Goal: Task Accomplishment & Management: Use online tool/utility

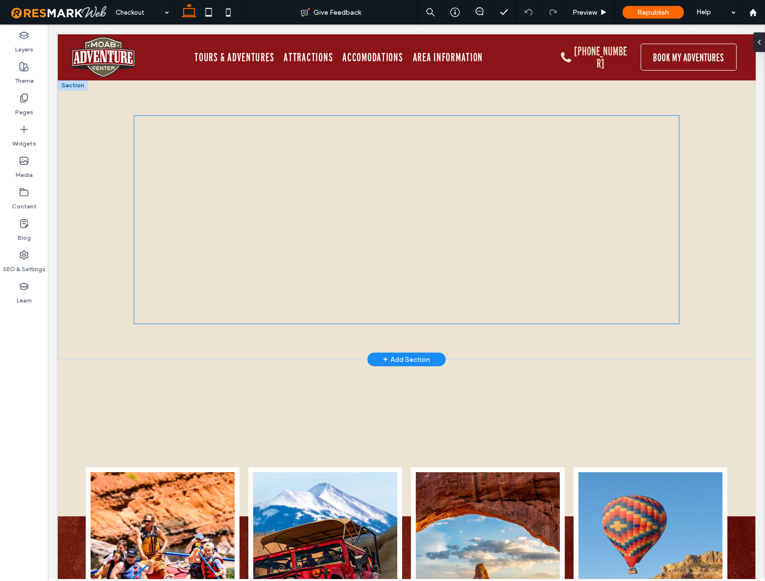
click at [380, 182] on div "< Back Activity Details Select quantity - 1 + - 0 + - APPLY Age at time of part…" at bounding box center [406, 220] width 544 height 208
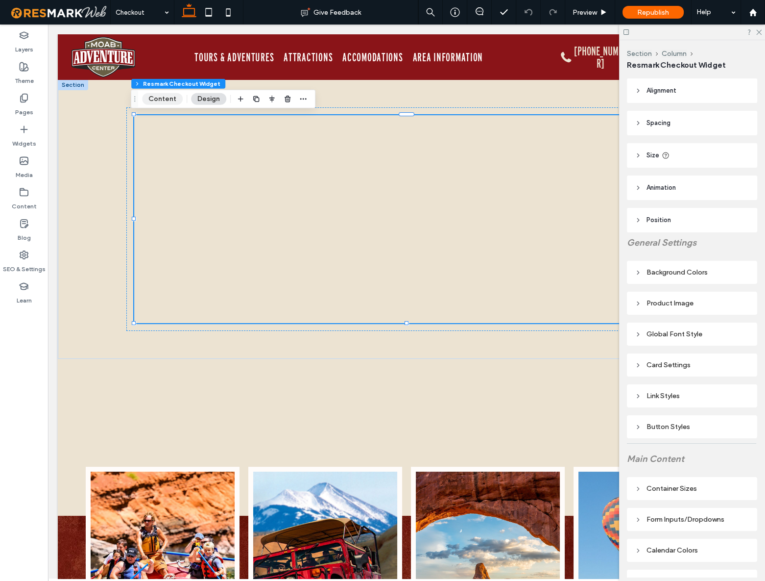
click at [161, 93] on button "Content" at bounding box center [162, 99] width 41 height 12
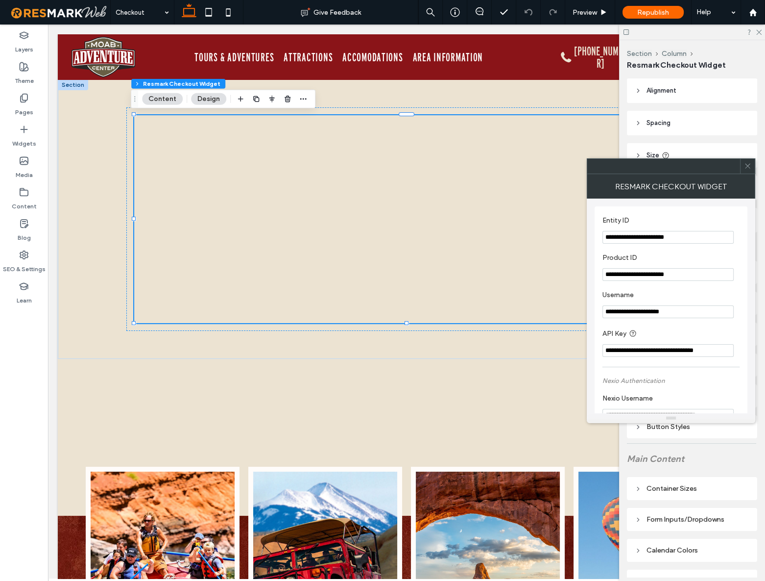
click at [161, 97] on button "Content" at bounding box center [162, 99] width 41 height 12
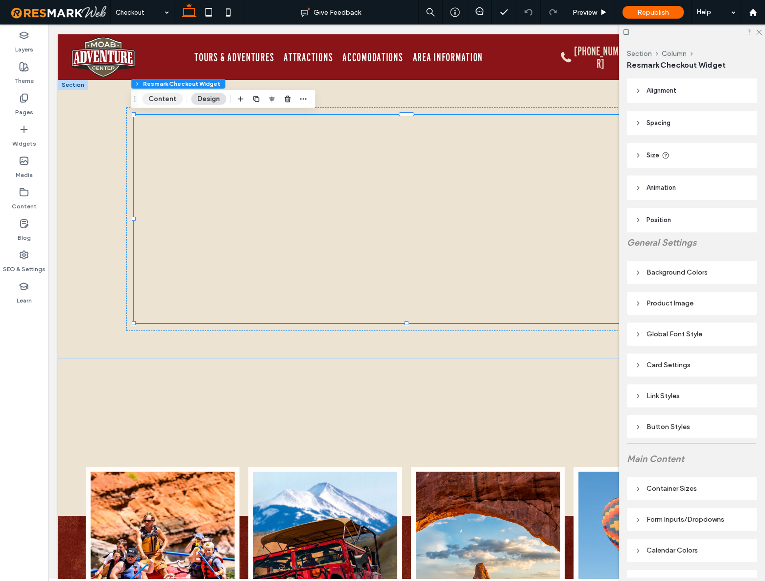
click at [161, 97] on button "Content" at bounding box center [162, 99] width 41 height 12
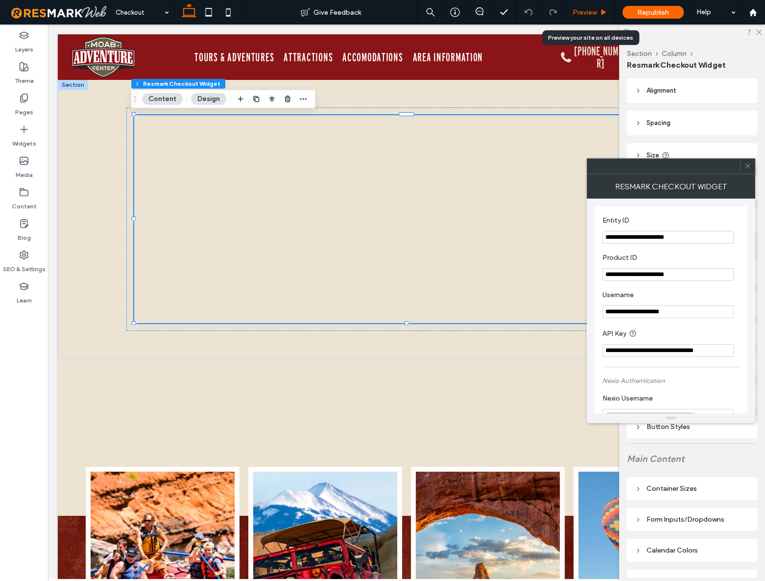
click at [585, 15] on span "Preview" at bounding box center [585, 12] width 24 height 8
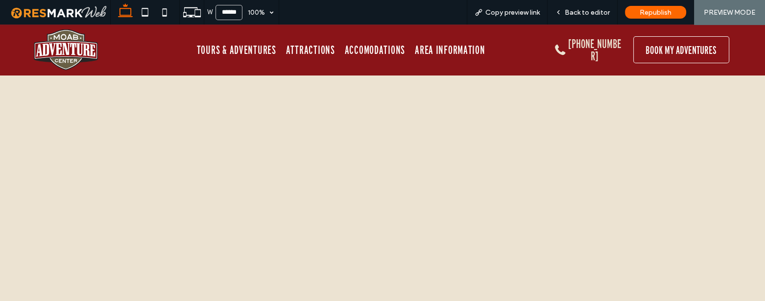
scroll to position [44, 0]
click at [573, 12] on span "Back to editor" at bounding box center [587, 12] width 45 height 8
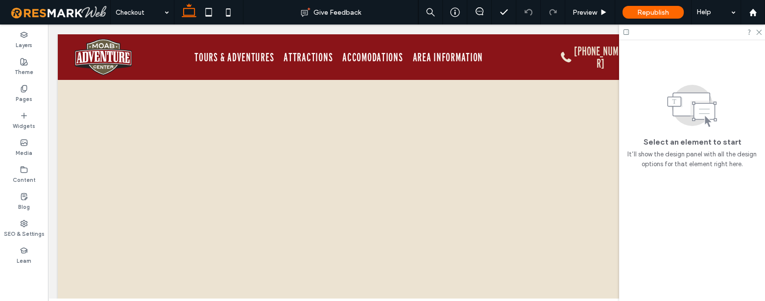
scroll to position [46, 0]
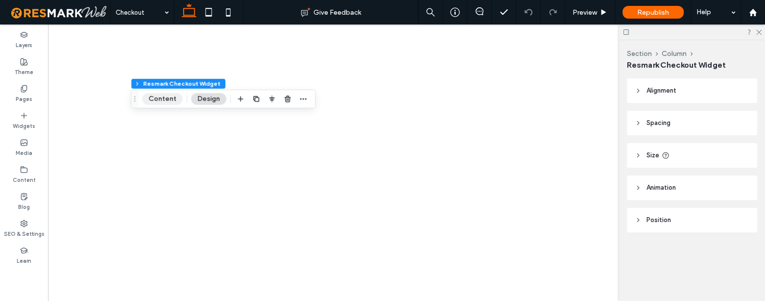
click at [170, 104] on button "Content" at bounding box center [162, 99] width 41 height 12
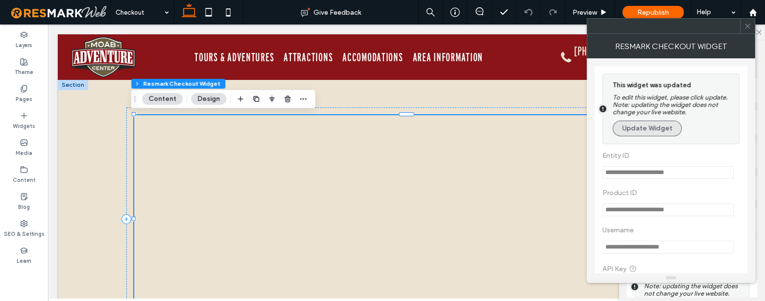
click at [646, 133] on button "Update Widget" at bounding box center [647, 129] width 69 height 16
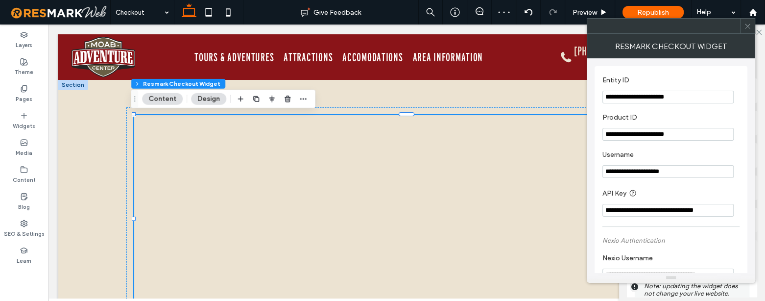
click at [750, 27] on icon at bounding box center [747, 26] width 7 height 7
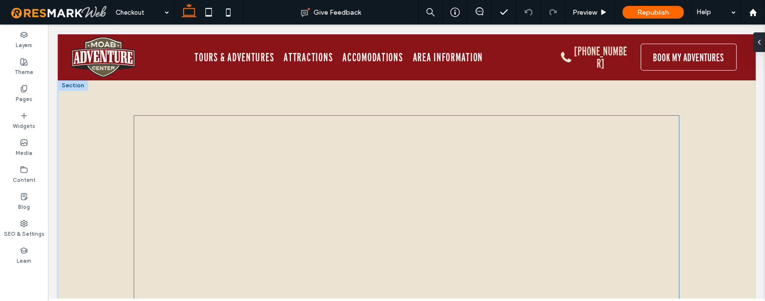
click at [375, 177] on div "< Back Activity Details Select quantity - 1 + - 0 + - APPLY Age at time of part…" at bounding box center [406, 220] width 544 height 208
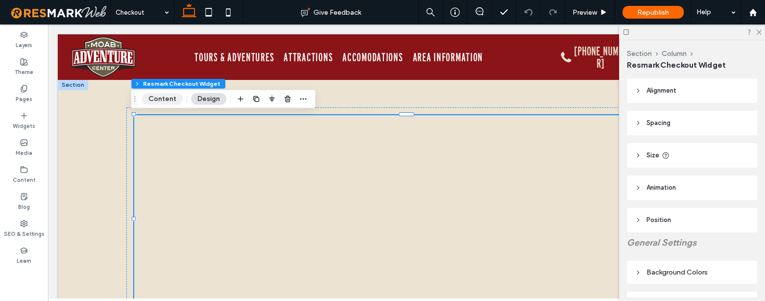
click at [165, 93] on button "Content" at bounding box center [162, 99] width 41 height 12
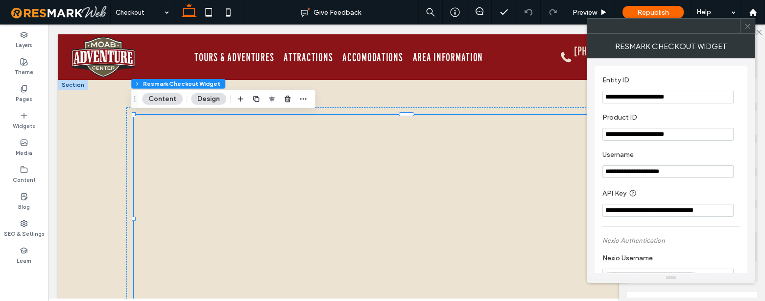
click at [678, 139] on input "**********" at bounding box center [668, 134] width 131 height 13
click at [625, 137] on input "**********" at bounding box center [668, 134] width 131 height 13
click at [647, 94] on input "**********" at bounding box center [668, 97] width 131 height 13
paste input "Entity ID"
click at [652, 109] on section "**********" at bounding box center [671, 126] width 137 height 37
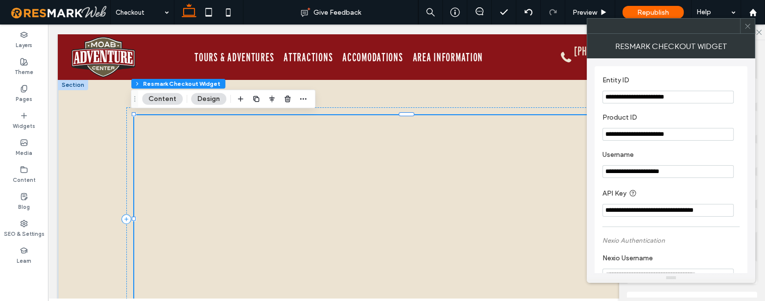
click at [651, 114] on label "Product ID" at bounding box center [669, 118] width 133 height 11
click at [662, 102] on input "**********" at bounding box center [668, 97] width 131 height 13
type input "**********"
click at [665, 126] on section "**********" at bounding box center [671, 126] width 137 height 37
click at [687, 132] on input "**********" at bounding box center [668, 134] width 131 height 13
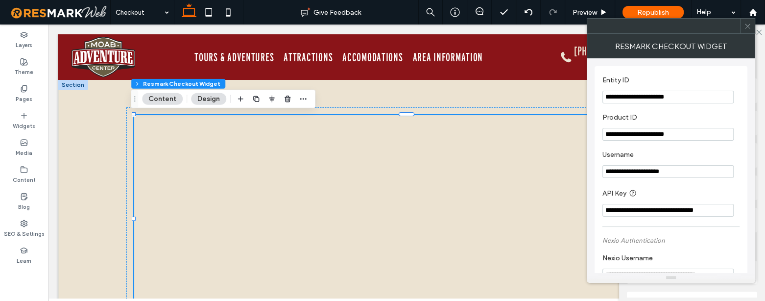
click at [104, 140] on div "< Back Activity Details Select quantity - 1 + - 0 + - APPLY Age at time of part…" at bounding box center [407, 218] width 698 height 279
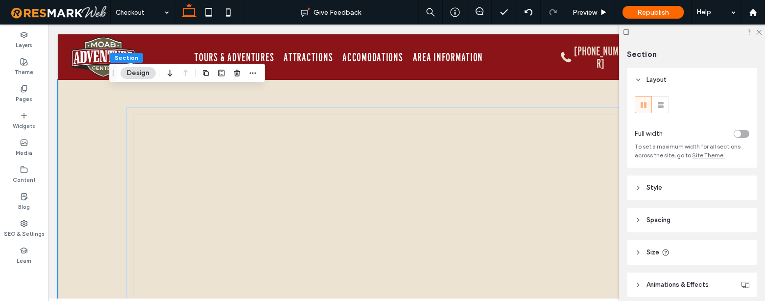
click at [171, 143] on div "< Back Activity Details Select quantity - 1 + - 0 + - APPLY Age at time of part…" at bounding box center [406, 219] width 544 height 208
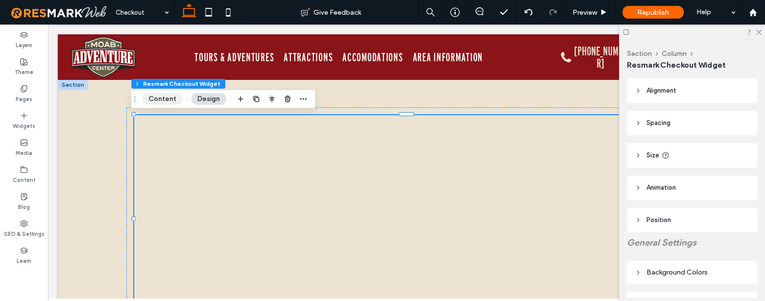
drag, startPoint x: 157, startPoint y: 96, endPoint x: 160, endPoint y: 100, distance: 5.0
click at [157, 96] on button "Content" at bounding box center [162, 99] width 41 height 12
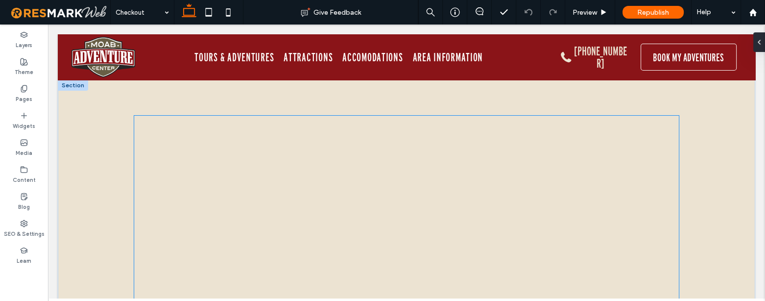
click at [189, 195] on div "< Back Activity Details Select quantity - 1 + - 0 + - APPLY Age at time of part…" at bounding box center [406, 220] width 544 height 208
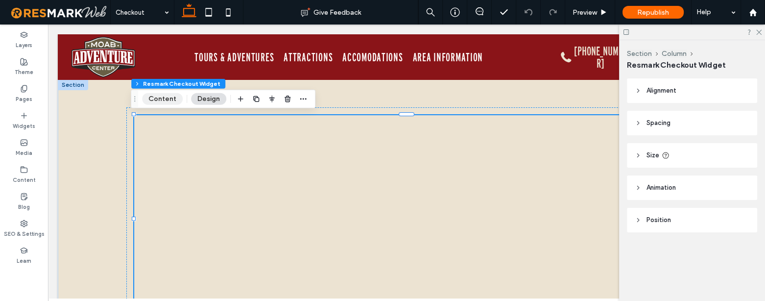
click at [151, 96] on button "Content" at bounding box center [162, 99] width 41 height 12
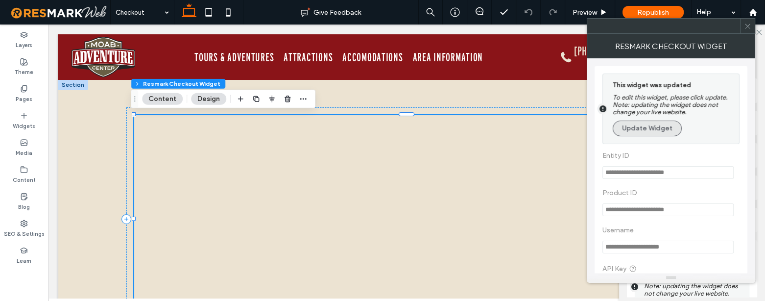
click at [635, 125] on button "Update Widget" at bounding box center [647, 129] width 69 height 16
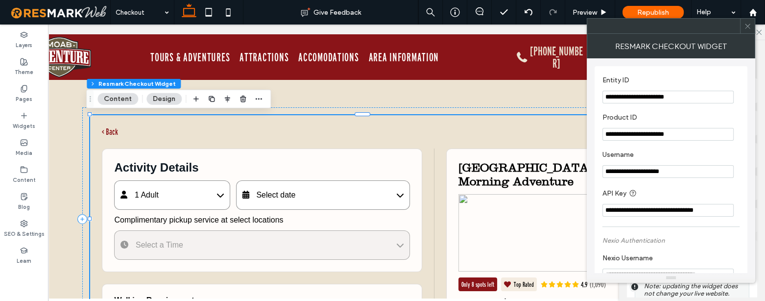
click at [747, 30] on span at bounding box center [747, 26] width 7 height 15
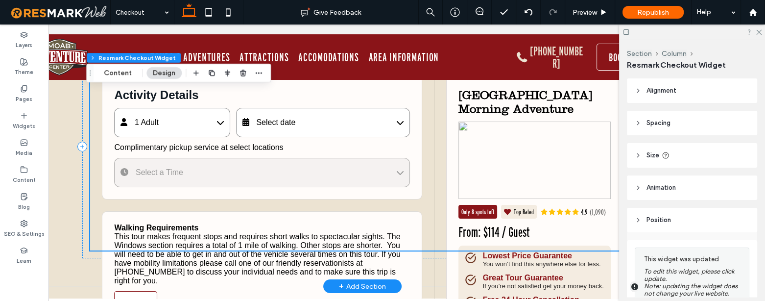
scroll to position [44, 0]
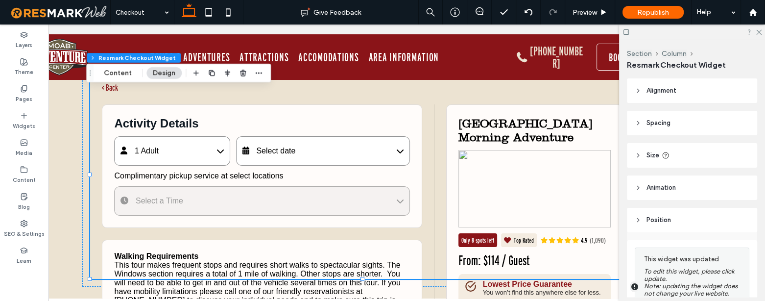
drag, startPoint x: 71, startPoint y: 140, endPoint x: 76, endPoint y: 138, distance: 5.3
click at [71, 140] on div "< Back Activity Details 1 Adult Adult (13-64) $114 - 1 + Child (5-12) $93 - 0 +…" at bounding box center [363, 174] width 588 height 279
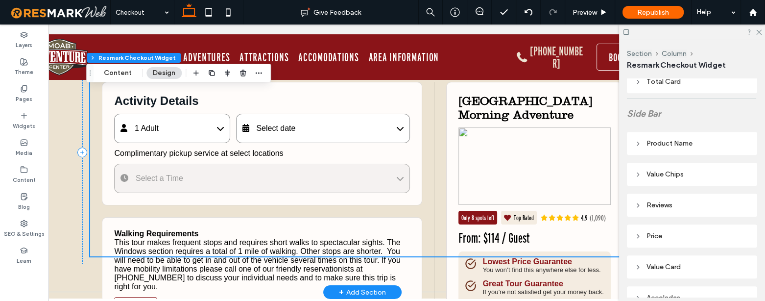
scroll to position [178, 0]
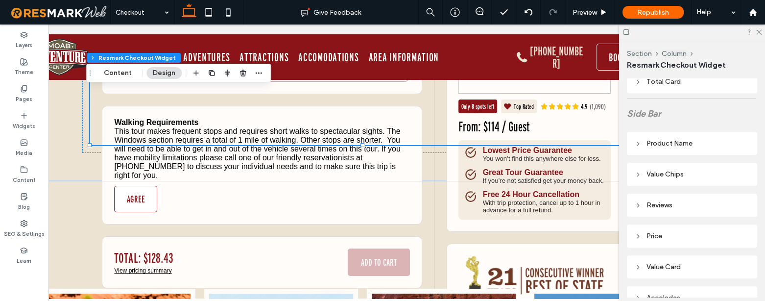
click at [69, 214] on span at bounding box center [210, 259] width 282 height 101
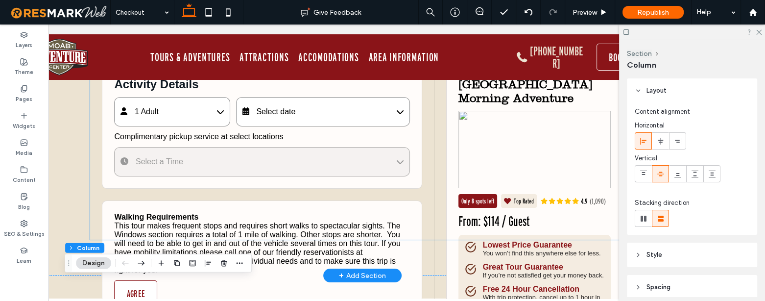
scroll to position [44, 0]
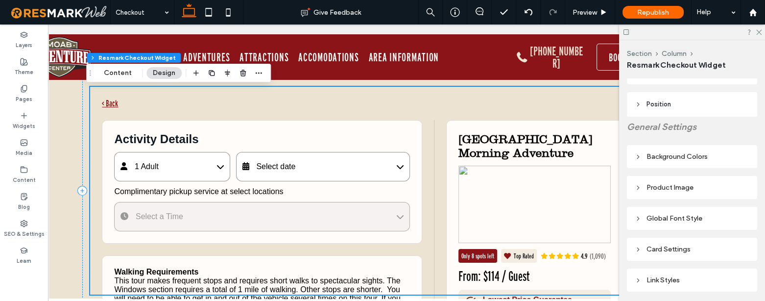
scroll to position [0, 0]
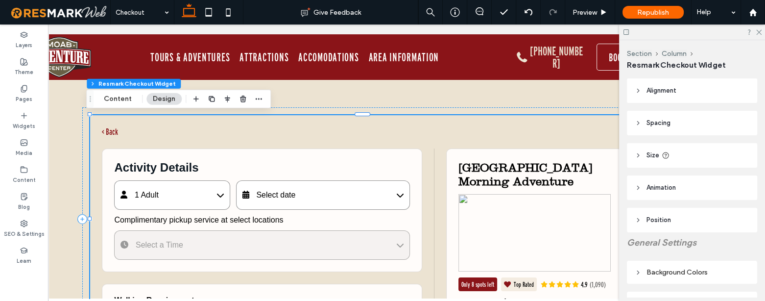
click at [662, 153] on icon at bounding box center [666, 155] width 8 height 8
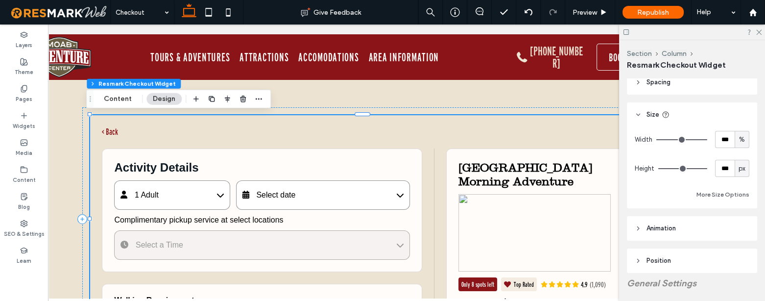
scroll to position [44, 0]
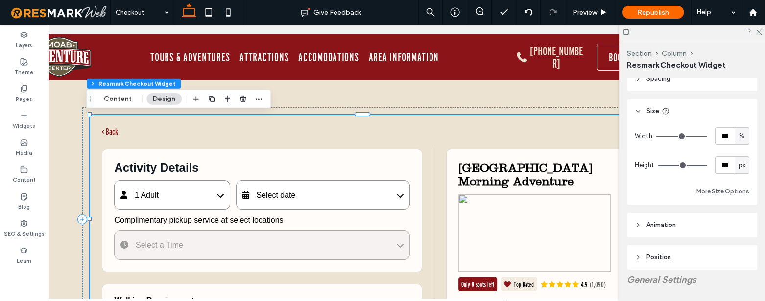
type input "***"
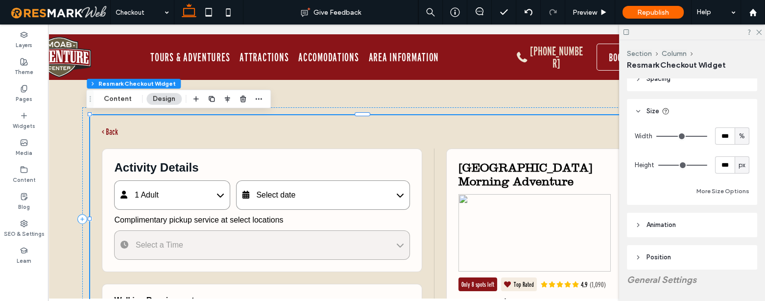
type input "***"
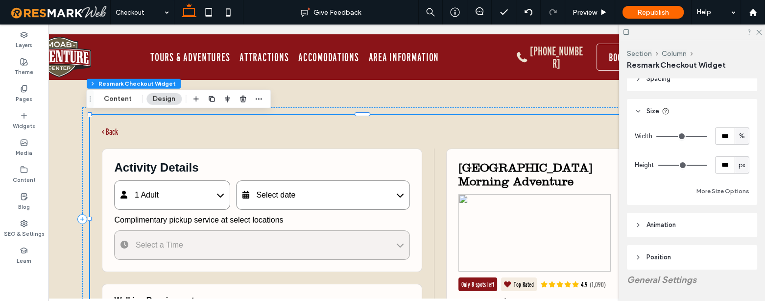
type input "***"
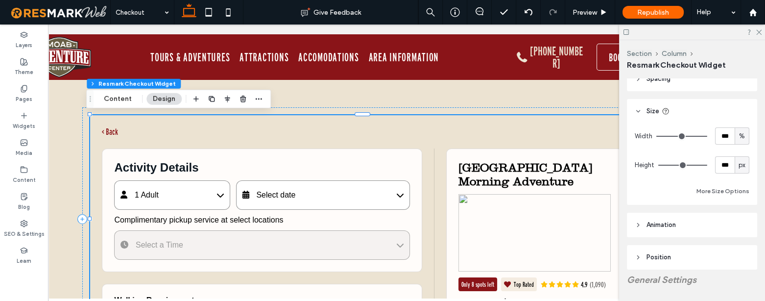
type input "***"
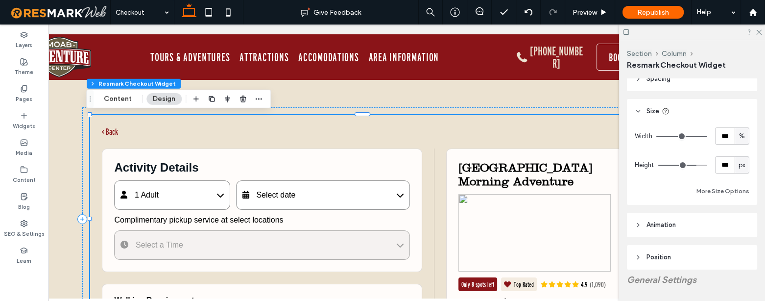
type input "***"
drag, startPoint x: 698, startPoint y: 167, endPoint x: 769, endPoint y: 160, distance: 71.9
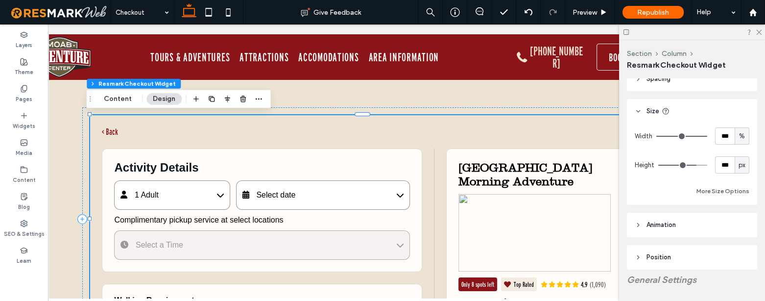
type input "***"
click at [707, 165] on input "range" at bounding box center [682, 165] width 49 height 1
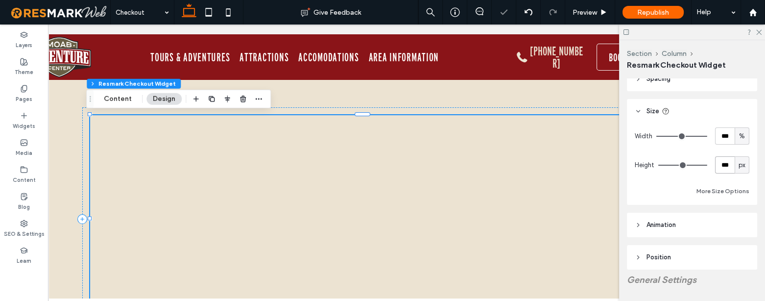
click at [719, 162] on input "***" at bounding box center [725, 164] width 20 height 17
click at [724, 185] on button "More Size Options" at bounding box center [723, 191] width 53 height 12
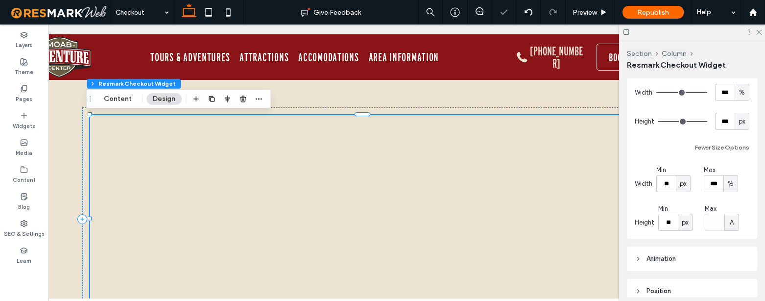
scroll to position [89, 0]
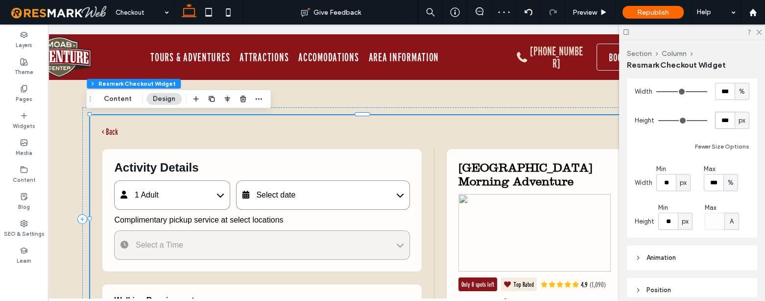
drag, startPoint x: 725, startPoint y: 120, endPoint x: 712, endPoint y: 120, distance: 13.2
click at [715, 120] on input "***" at bounding box center [725, 120] width 20 height 17
type input "****"
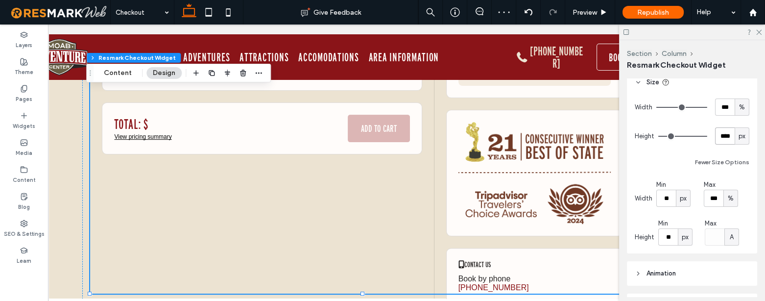
scroll to position [44, 0]
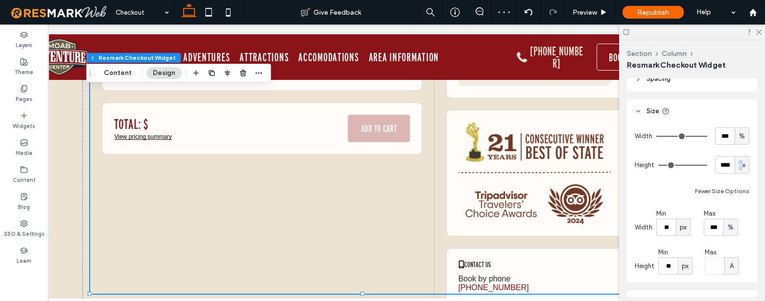
drag, startPoint x: 736, startPoint y: 158, endPoint x: 658, endPoint y: 167, distance: 78.3
click at [735, 158] on div "px" at bounding box center [742, 164] width 15 height 17
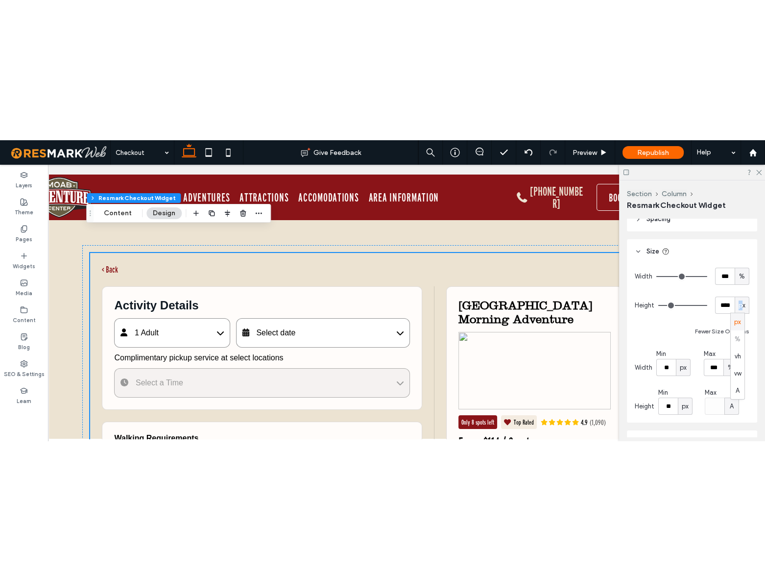
scroll to position [0, 0]
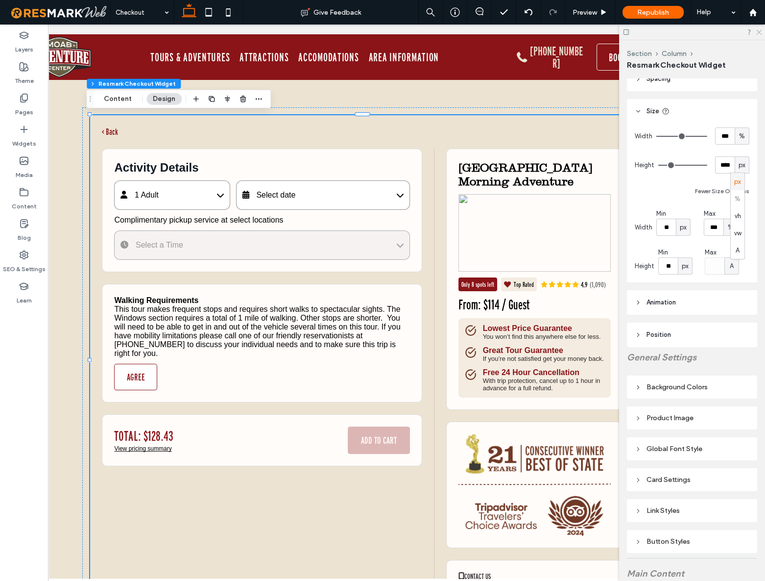
click at [759, 30] on icon at bounding box center [758, 31] width 6 height 6
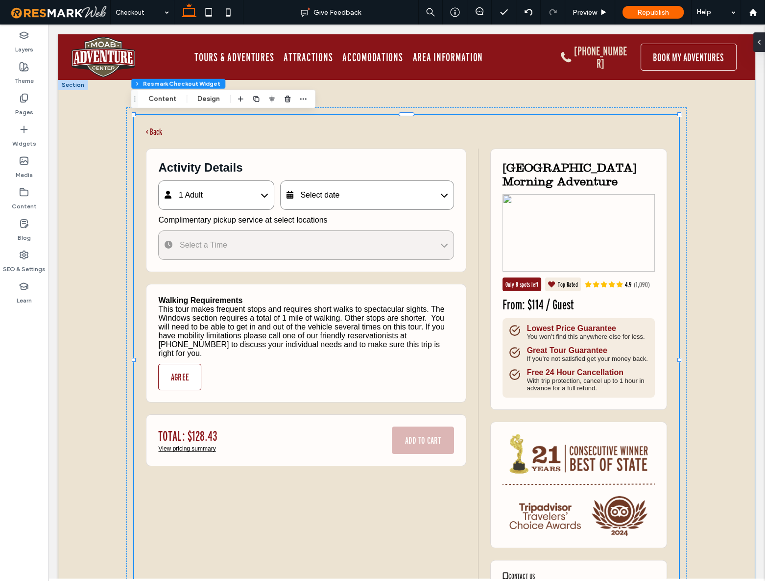
click at [73, 300] on div "< Back Activity Details 1 Adult Adult (13-64) $114 - 1 + Child (5-12) $93 - 0 +…" at bounding box center [407, 359] width 698 height 561
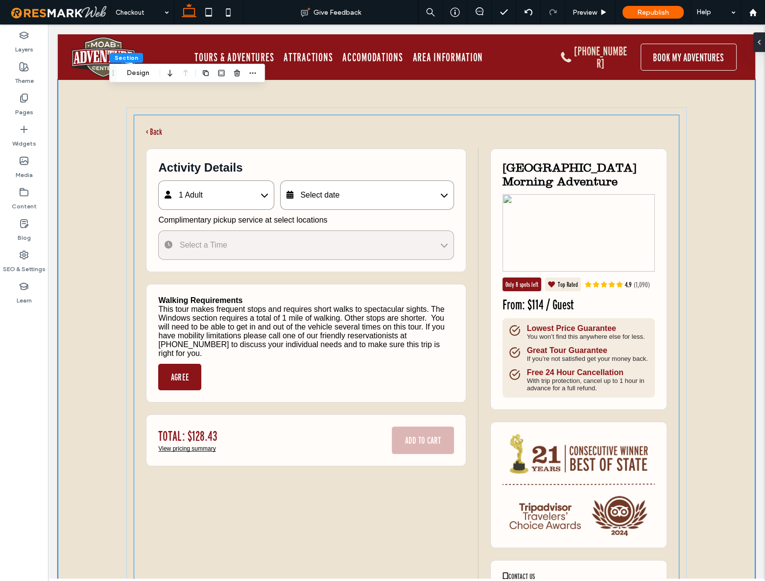
click at [176, 300] on button "AGREE" at bounding box center [179, 377] width 43 height 26
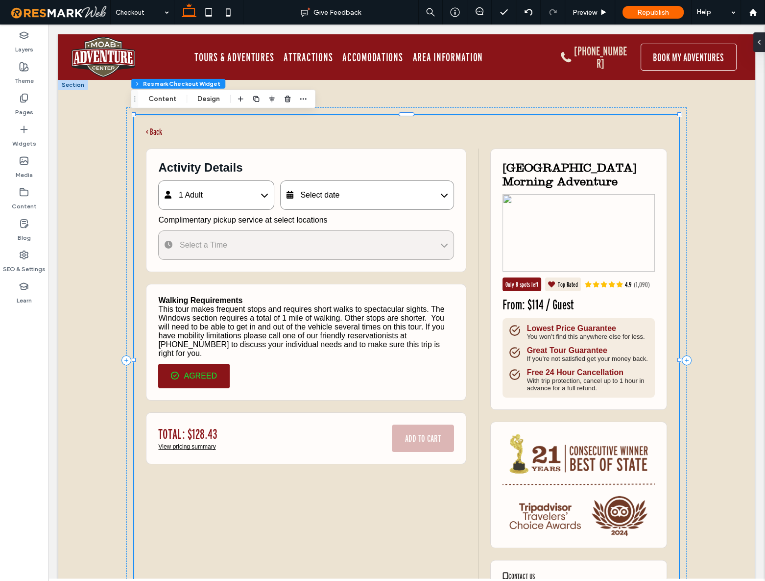
click at [323, 300] on div "This tour makes frequent stops and requires short walks to spectacular sights. …" at bounding box center [305, 331] width 295 height 53
click at [213, 99] on button "Design" at bounding box center [208, 99] width 35 height 12
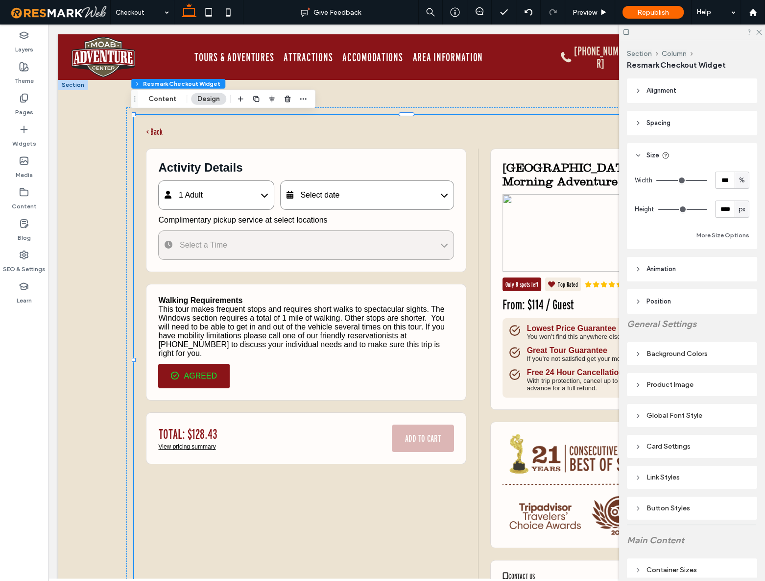
click at [646, 157] on header "Size" at bounding box center [692, 155] width 130 height 24
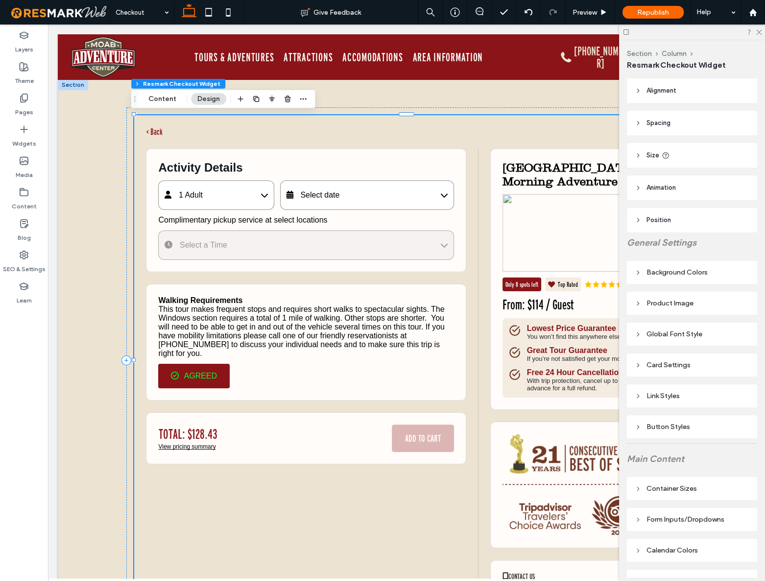
click at [648, 300] on div "Global Font Style" at bounding box center [692, 334] width 115 height 8
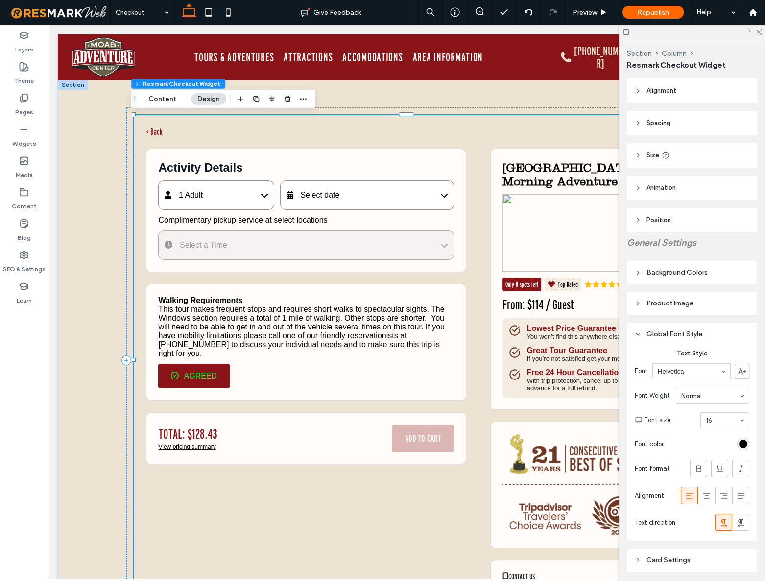
click at [647, 300] on div "Global Font Style" at bounding box center [692, 334] width 115 height 8
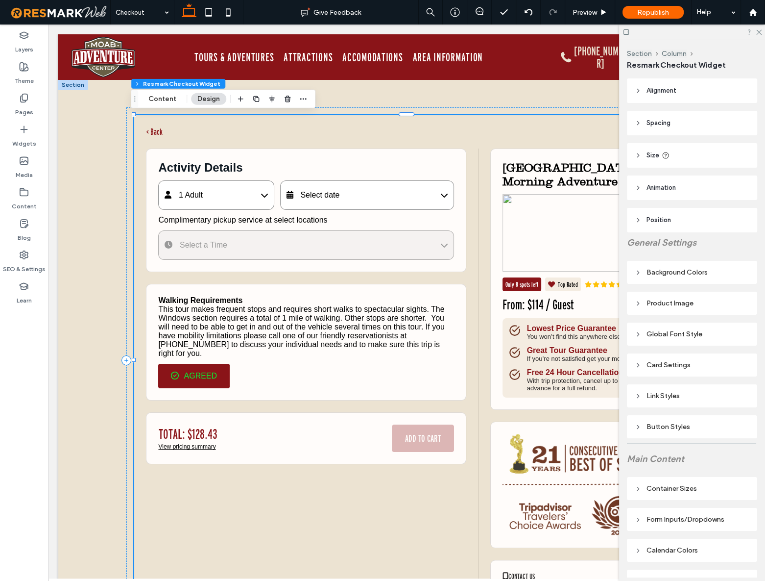
click at [670, 300] on div "Button Styles" at bounding box center [692, 426] width 115 height 8
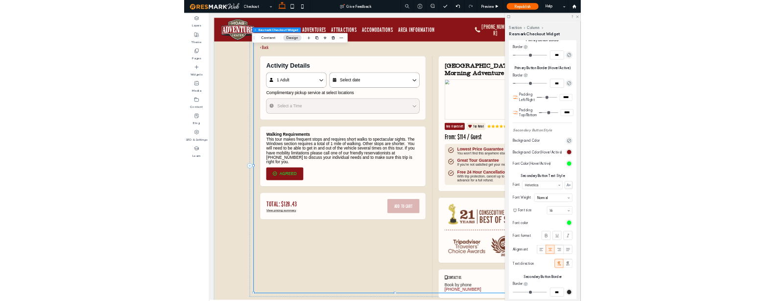
scroll to position [44, 0]
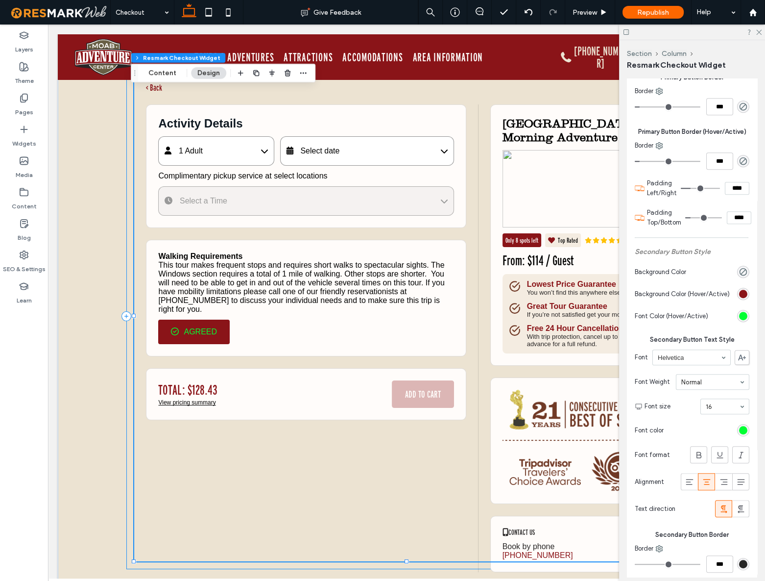
drag, startPoint x: 130, startPoint y: 363, endPoint x: 154, endPoint y: 328, distance: 41.9
click at [134, 300] on div at bounding box center [134, 316] width 0 height 490
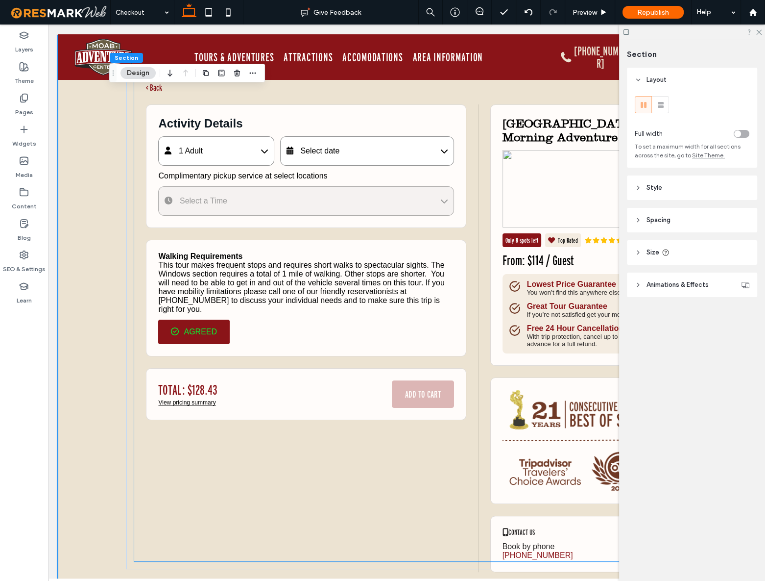
click at [329, 166] on div "Activity Details 1 Adult Adult (13-64) $114 - 1 + Child (5-12) $93 - 0 + Senior…" at bounding box center [306, 165] width 320 height 123
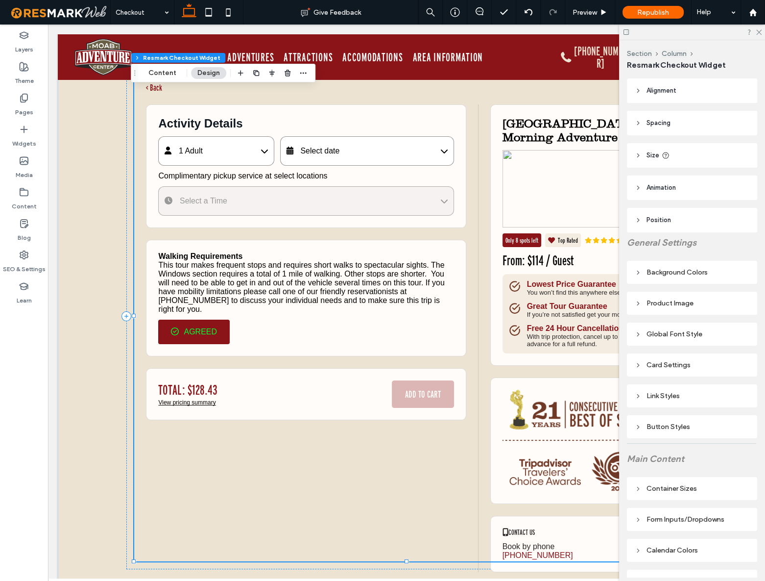
click at [338, 160] on div "Select date" at bounding box center [367, 150] width 174 height 29
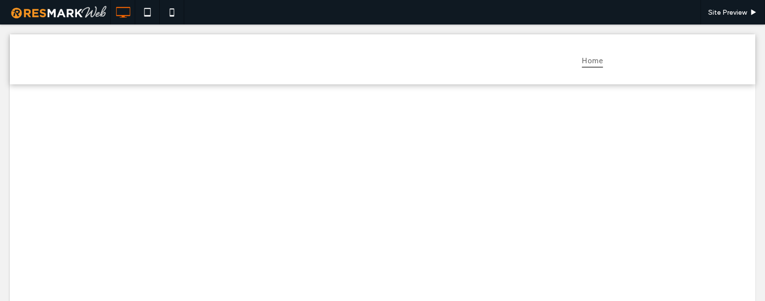
drag, startPoint x: 303, startPoint y: 146, endPoint x: 331, endPoint y: 97, distance: 56.8
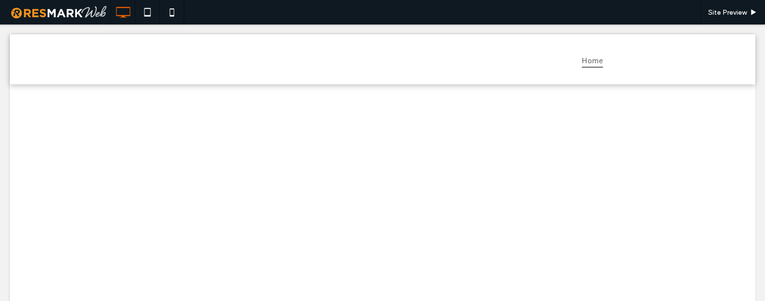
click at [331, 97] on div "< Back Activity Details Select quantity - 1 + - 0 + - APPLY Age at time of part…" at bounding box center [383, 91] width 746 height 15
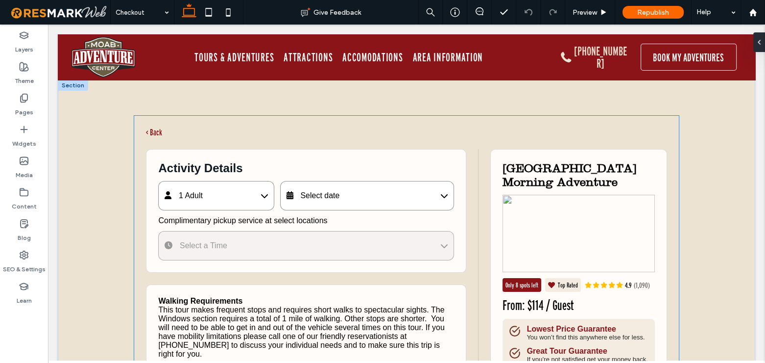
click at [248, 219] on span "Complimentary pickup service at select locations" at bounding box center [305, 220] width 295 height 9
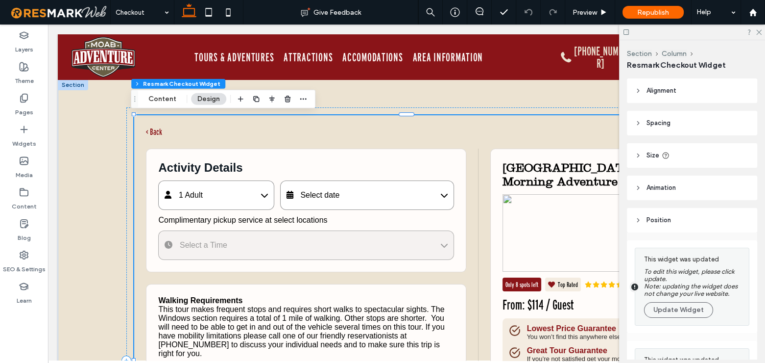
click at [340, 199] on div "Select date" at bounding box center [367, 194] width 174 height 29
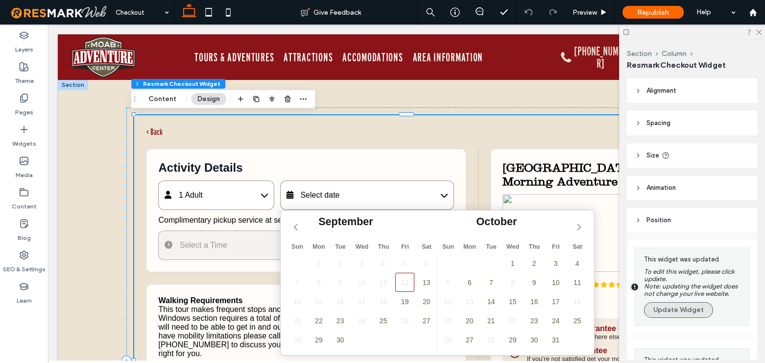
click at [681, 309] on button "Update Widget" at bounding box center [678, 310] width 69 height 16
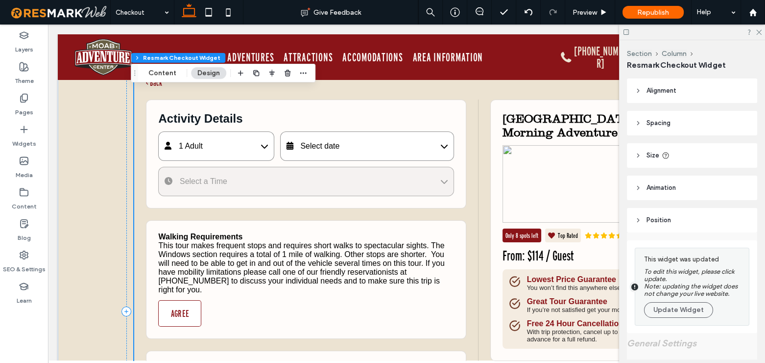
scroll to position [44, 0]
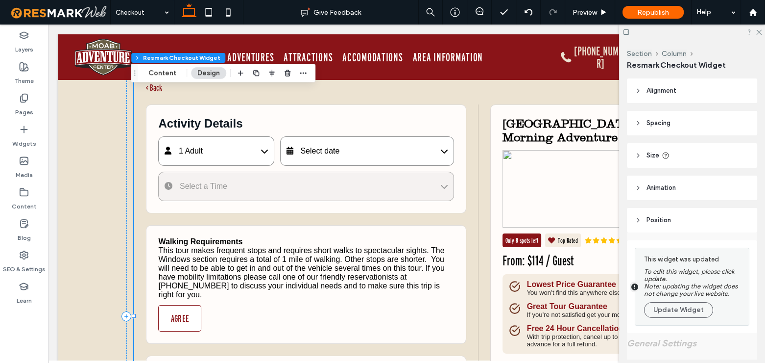
click at [338, 159] on div "Select date" at bounding box center [367, 150] width 174 height 29
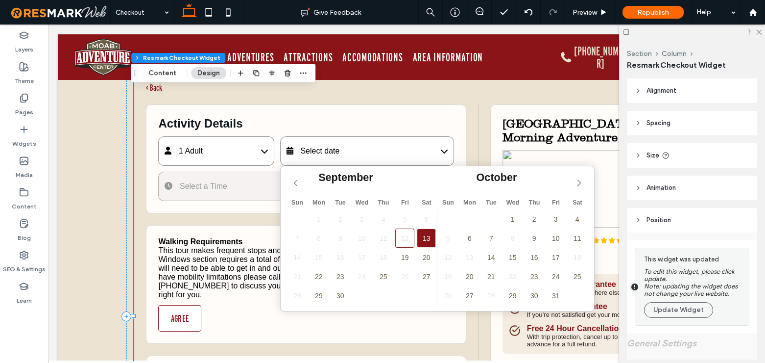
click at [417, 240] on span "13" at bounding box center [426, 237] width 19 height 19
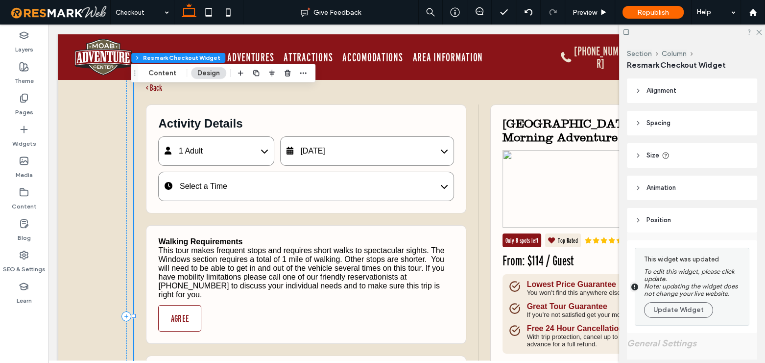
click at [242, 192] on div "Select a Time" at bounding box center [305, 185] width 295 height 29
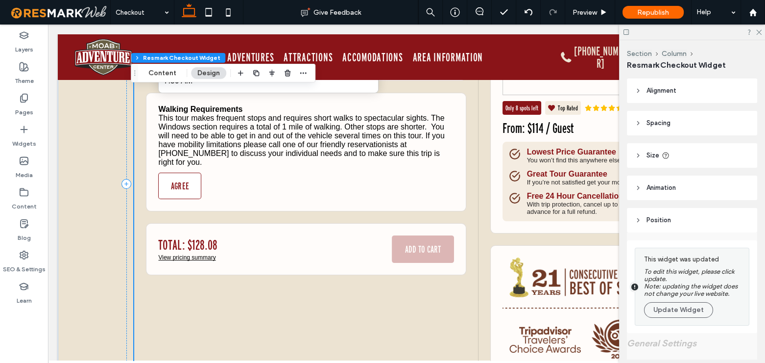
scroll to position [178, 0]
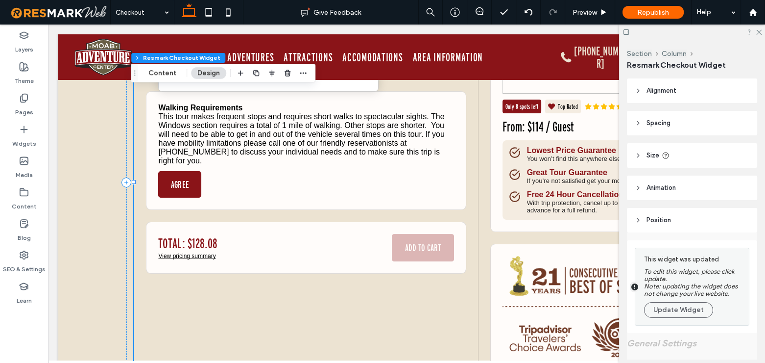
click at [186, 180] on button "AGREE" at bounding box center [179, 184] width 43 height 26
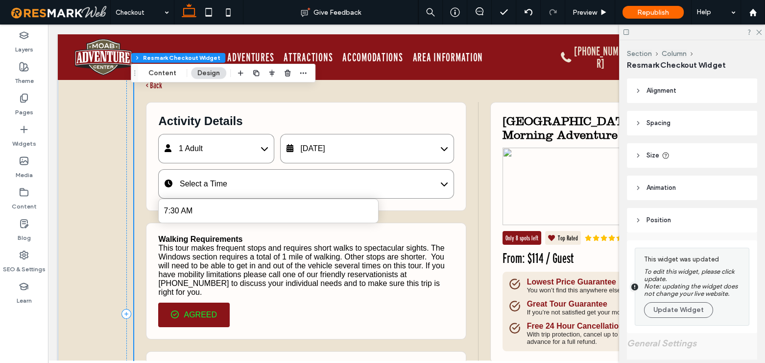
scroll to position [44, 0]
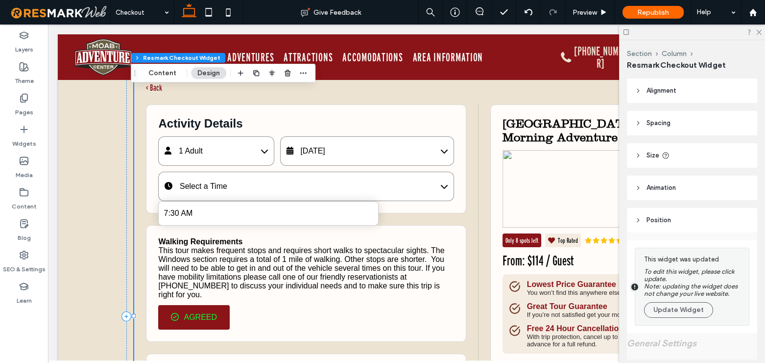
click at [219, 216] on div "7:30 AM" at bounding box center [268, 213] width 219 height 14
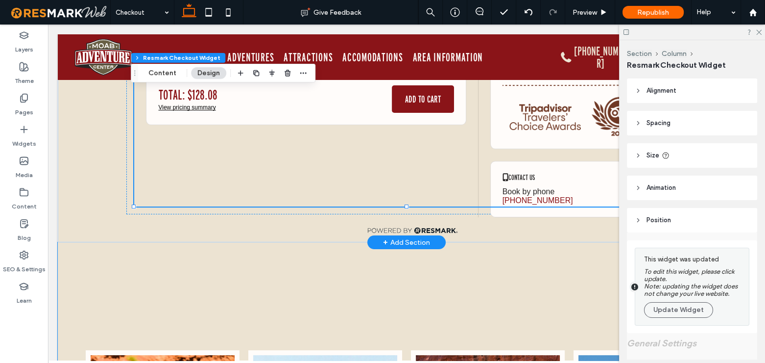
scroll to position [222, 0]
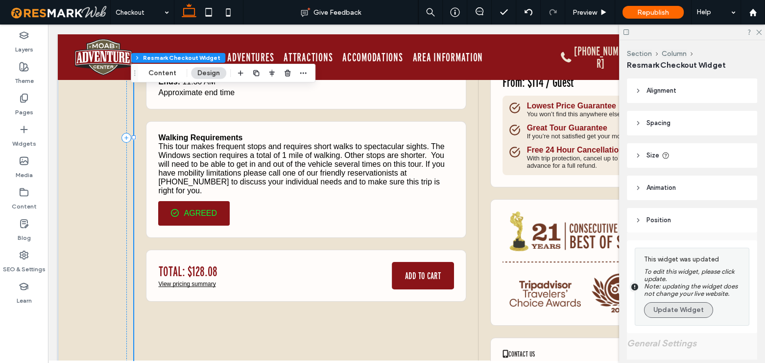
click at [665, 312] on button "Update Widget" at bounding box center [678, 310] width 69 height 16
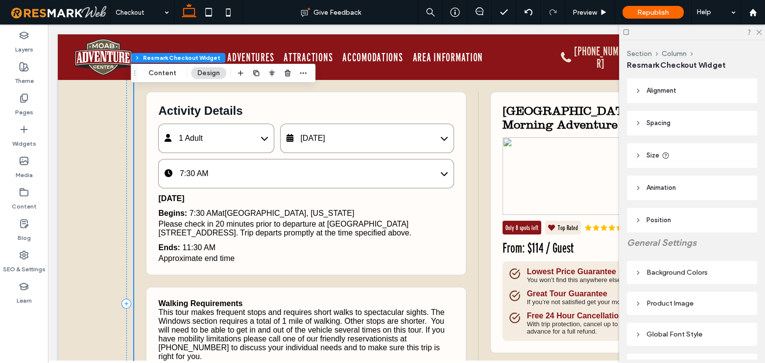
scroll to position [133, 0]
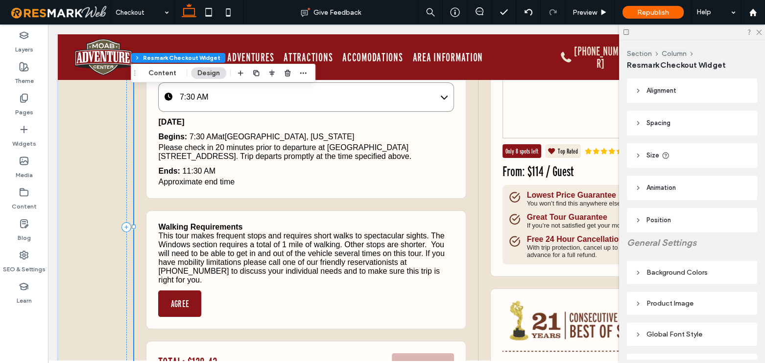
click at [183, 296] on button "AGREE" at bounding box center [179, 303] width 43 height 26
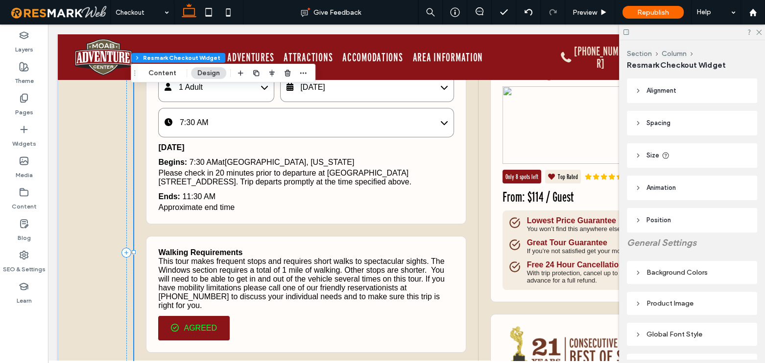
scroll to position [0, 0]
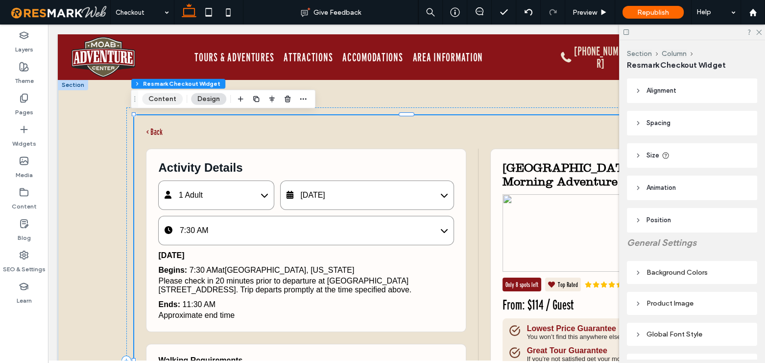
click at [149, 97] on button "Content" at bounding box center [162, 99] width 41 height 12
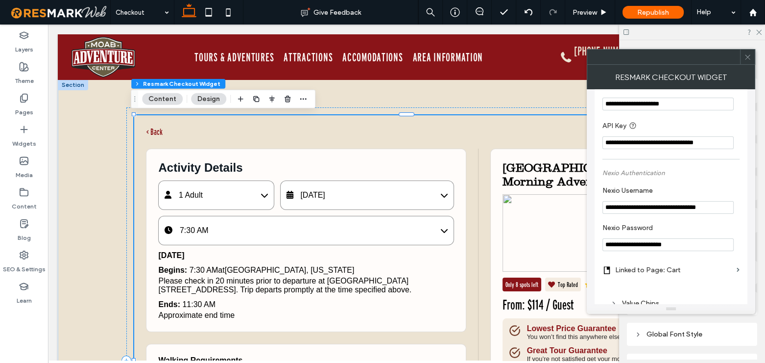
scroll to position [178, 0]
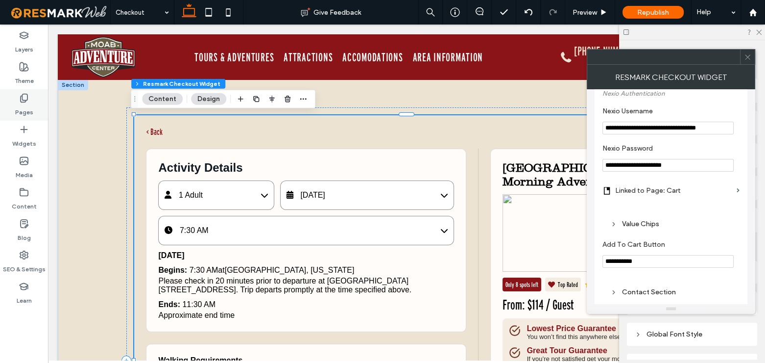
click at [15, 104] on div "Pages" at bounding box center [24, 104] width 48 height 31
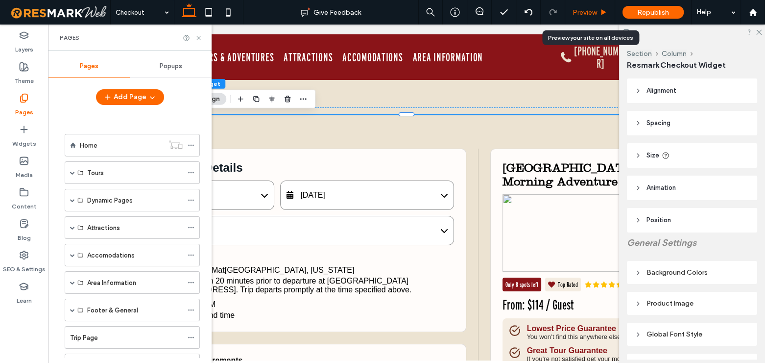
click at [588, 10] on span "Preview" at bounding box center [585, 12] width 24 height 8
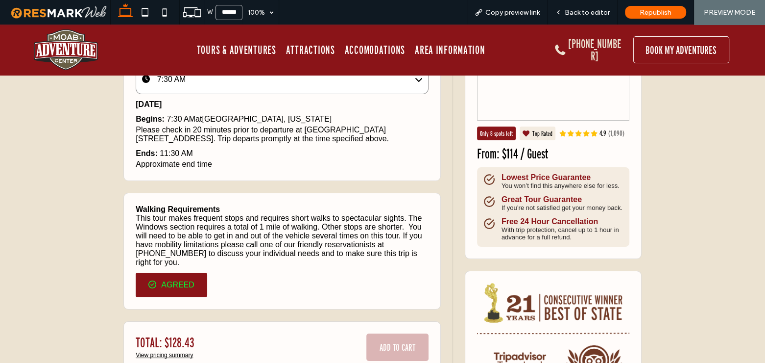
scroll to position [44, 0]
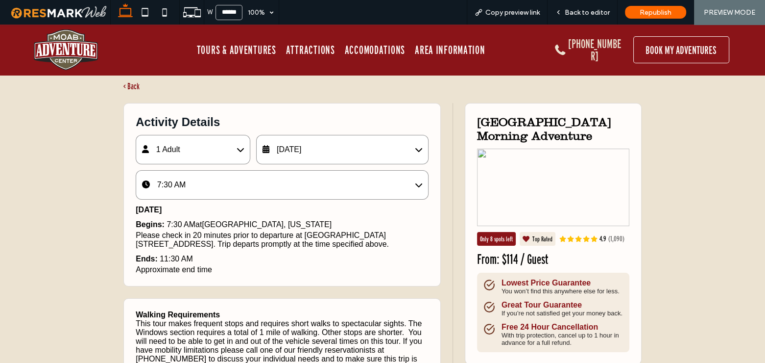
click at [267, 238] on div "Please check in 20 minutes prior to departure at Moab Adventure Center 225 Sout…" at bounding box center [282, 240] width 293 height 18
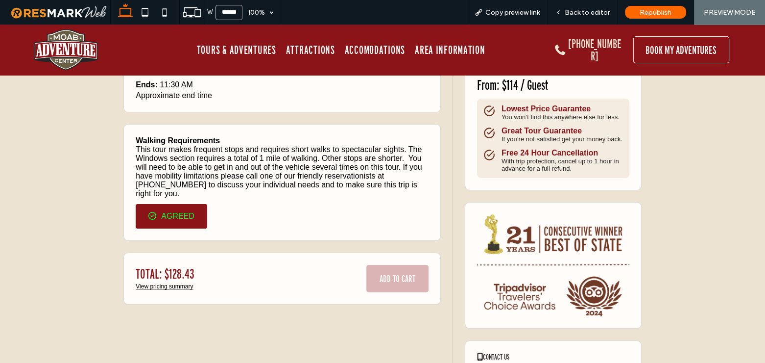
scroll to position [267, 0]
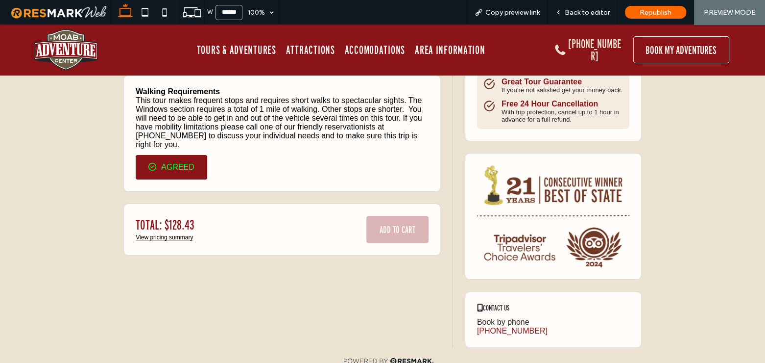
drag, startPoint x: 171, startPoint y: 178, endPoint x: 177, endPoint y: 165, distance: 14.7
click at [171, 176] on div "Walking Requirements This tour makes frequent stops and requires short walks to…" at bounding box center [281, 133] width 317 height 117
click at [179, 162] on button "AGREED" at bounding box center [172, 167] width 72 height 24
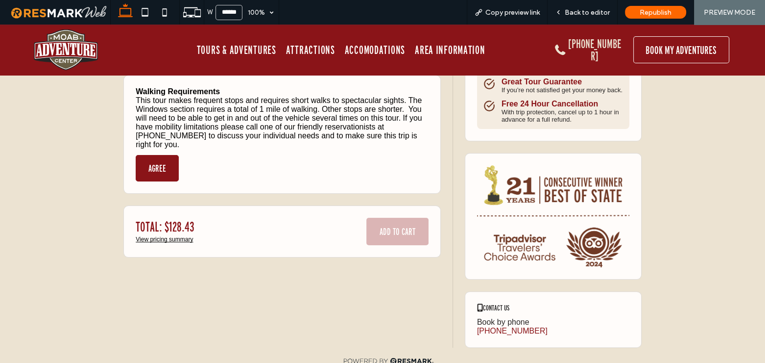
drag, startPoint x: 182, startPoint y: 164, endPoint x: 149, endPoint y: 167, distance: 33.0
click at [181, 165] on div "Walking Requirements This tour makes frequent stops and requires short walks to…" at bounding box center [281, 134] width 317 height 119
click at [149, 167] on button "AGREE" at bounding box center [157, 168] width 43 height 26
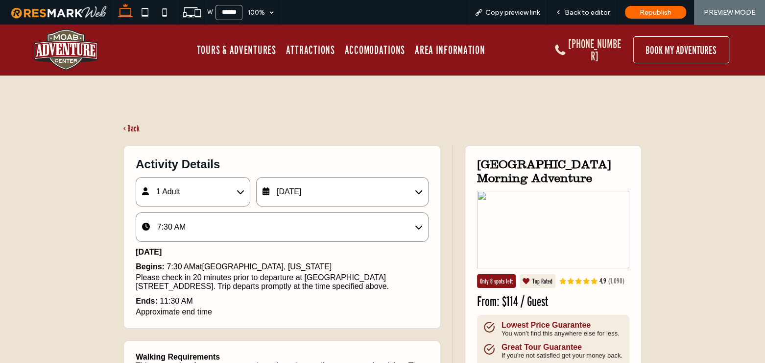
scroll to position [0, 0]
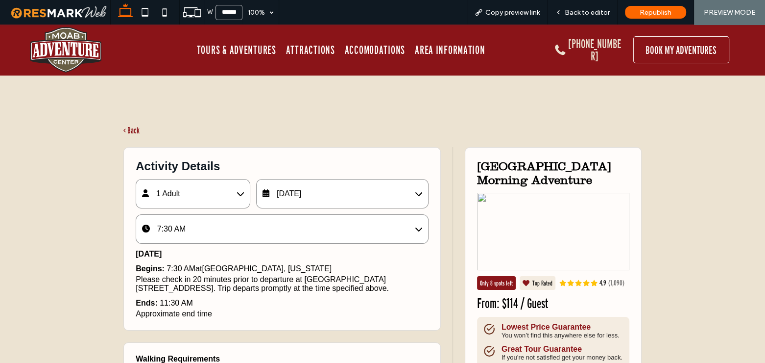
click at [301, 193] on span "September 13, 2025" at bounding box center [289, 193] width 24 height 8
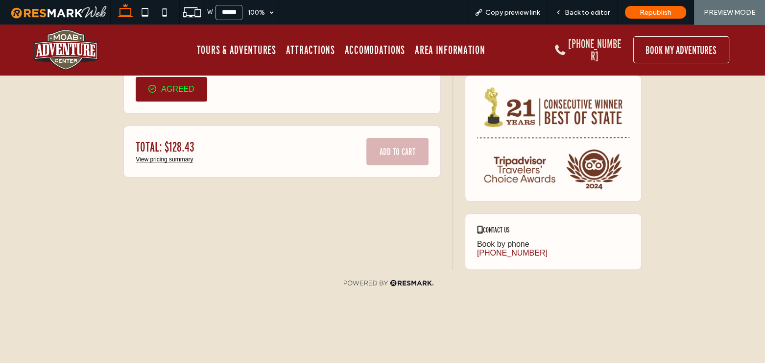
scroll to position [222, 0]
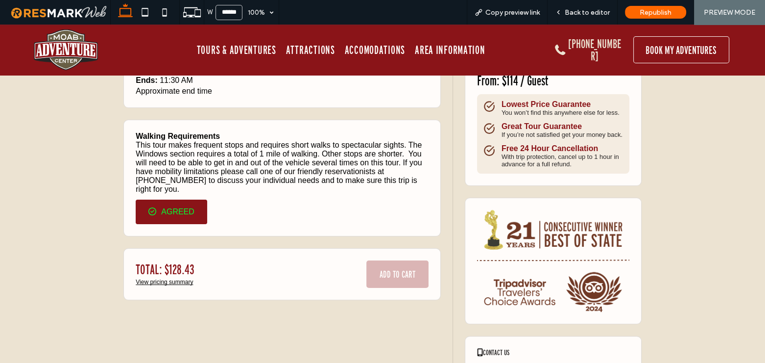
click at [89, 191] on div "**********" at bounding box center [383, 136] width 588 height 567
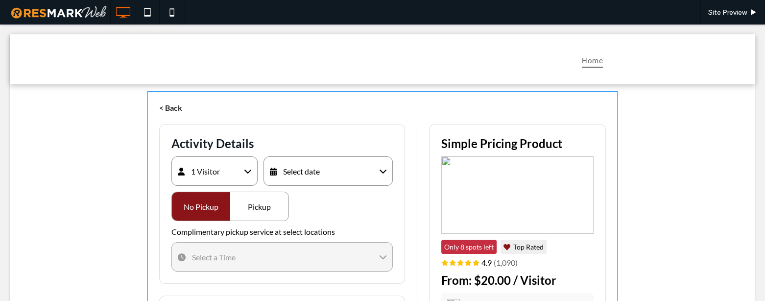
drag, startPoint x: 338, startPoint y: 232, endPoint x: 193, endPoint y: 231, distance: 145.5
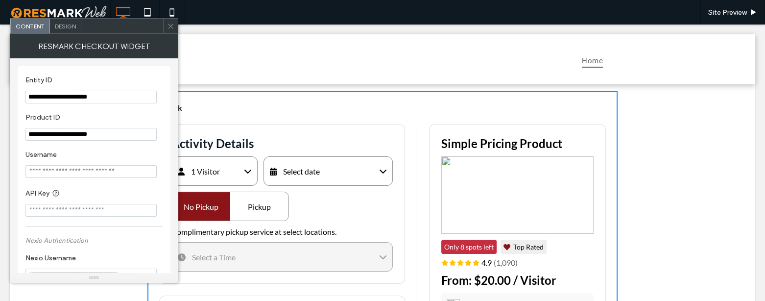
click at [265, 210] on div "Pickup" at bounding box center [259, 206] width 58 height 28
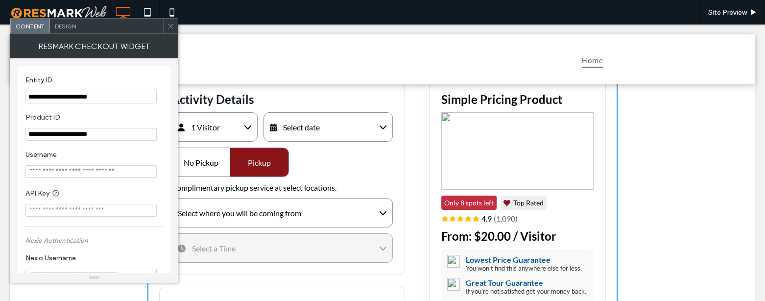
scroll to position [44, 0]
click at [178, 29] on div "Content Design" at bounding box center [94, 26] width 169 height 16
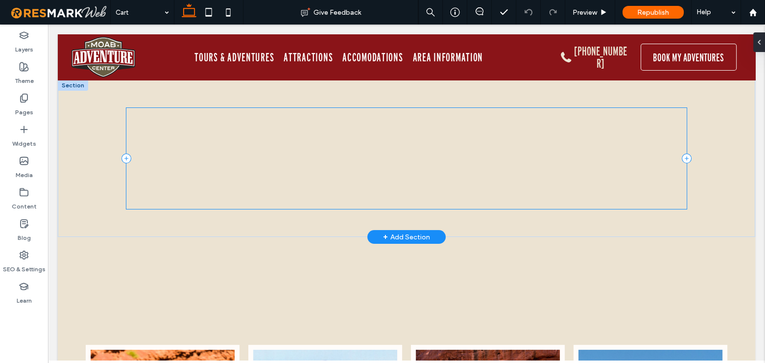
click at [367, 153] on div "< Keep Shopping Start Over Shopping Cart 1 Contact Details Please enter your fi…" at bounding box center [406, 158] width 560 height 101
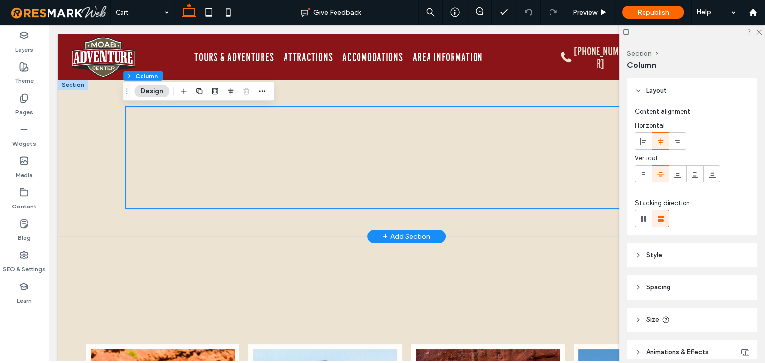
click at [86, 98] on div "< Keep Shopping Start Over Shopping Cart 1 Contact Details Please enter your fi…" at bounding box center [407, 157] width 698 height 157
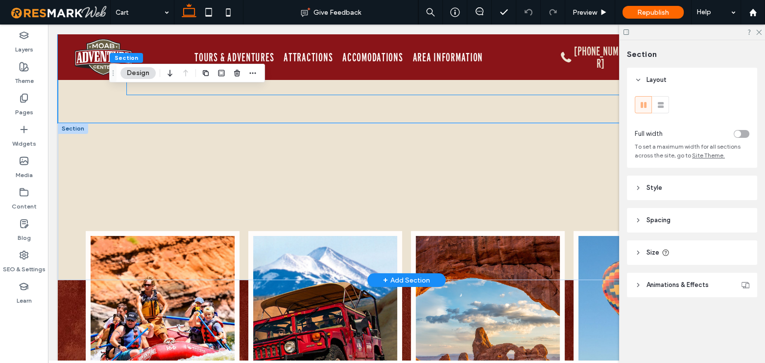
scroll to position [133, 0]
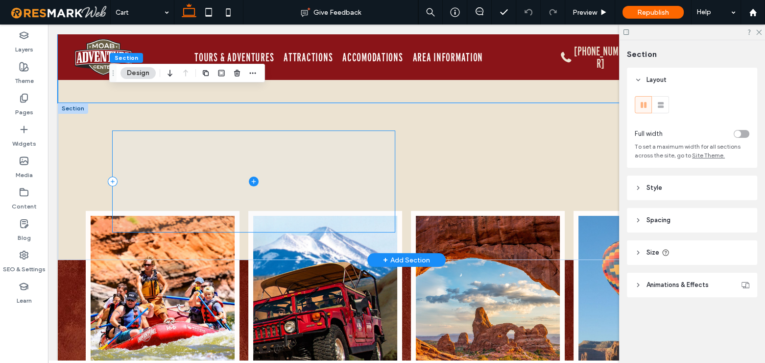
click at [280, 152] on span at bounding box center [254, 181] width 282 height 101
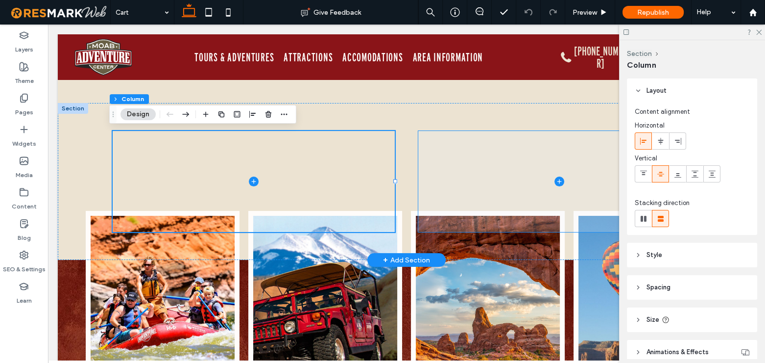
click at [471, 155] on span at bounding box center [559, 181] width 282 height 101
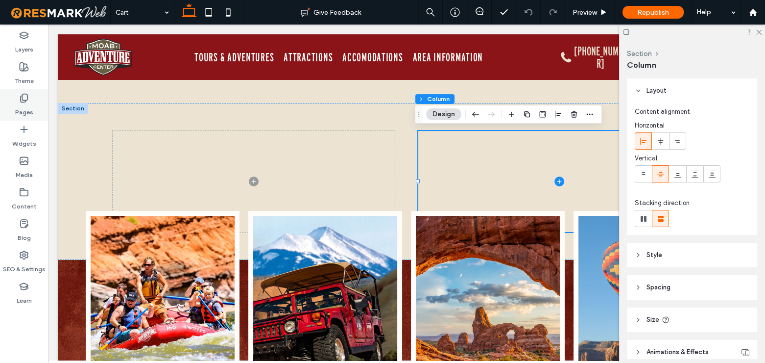
click at [24, 97] on icon at bounding box center [24, 98] width 10 height 10
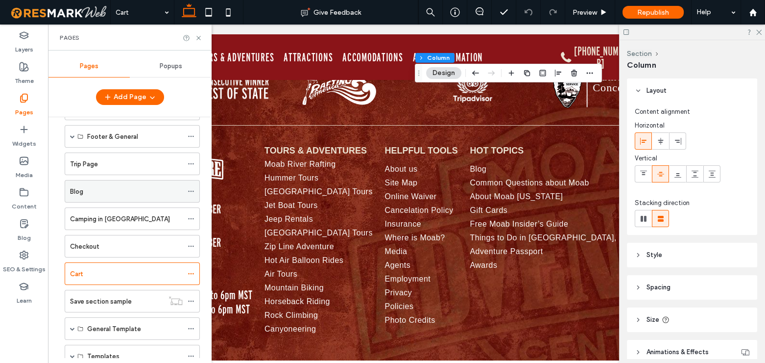
scroll to position [178, 0]
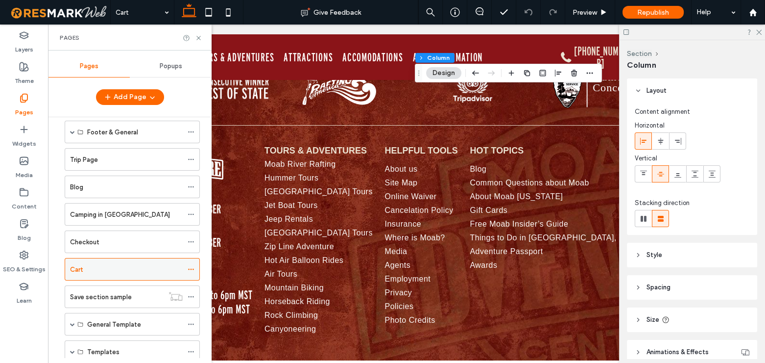
click at [97, 265] on div "Cart" at bounding box center [126, 269] width 113 height 10
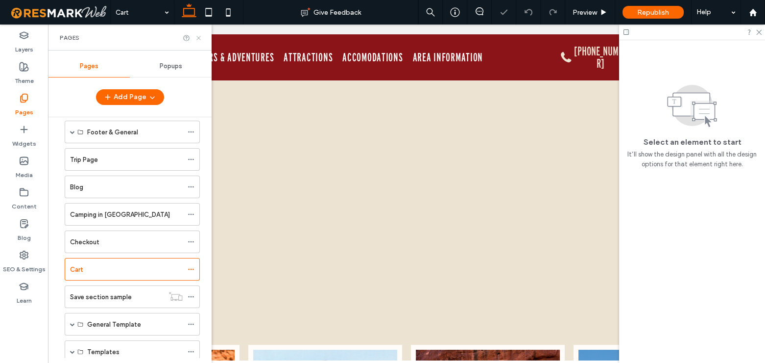
scroll to position [0, 0]
click at [196, 38] on icon at bounding box center [198, 37] width 7 height 7
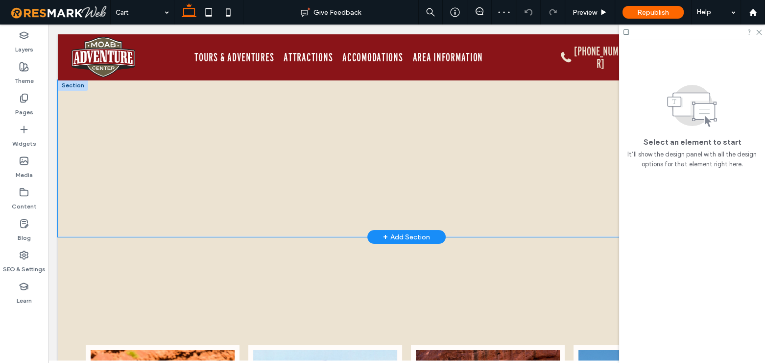
click at [238, 93] on div "< Keep Shopping Start Over Shopping Cart 1 Contact Details Please enter your fi…" at bounding box center [407, 158] width 588 height 157
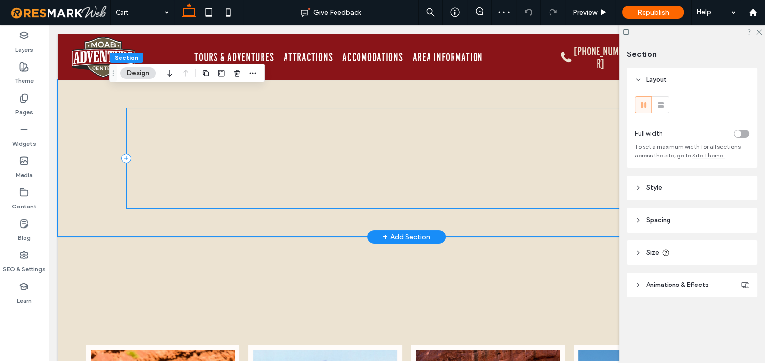
click at [244, 135] on div "< Keep Shopping Start Over Shopping Cart 1 Contact Details Please enter your fi…" at bounding box center [406, 158] width 560 height 101
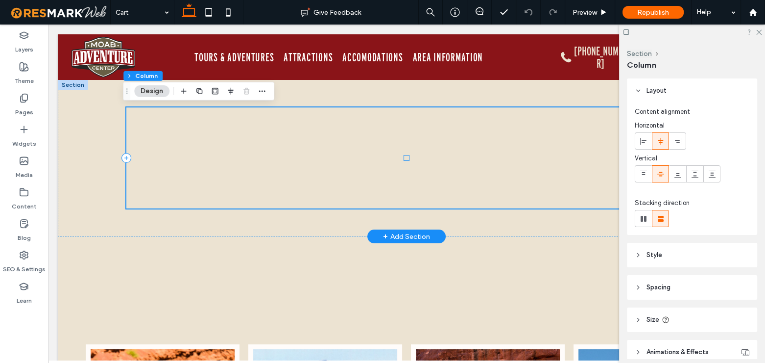
click at [404, 158] on div "< Keep Shopping Start Over Shopping Cart 1 Contact Details Please enter your fi…" at bounding box center [406, 157] width 5 height 5
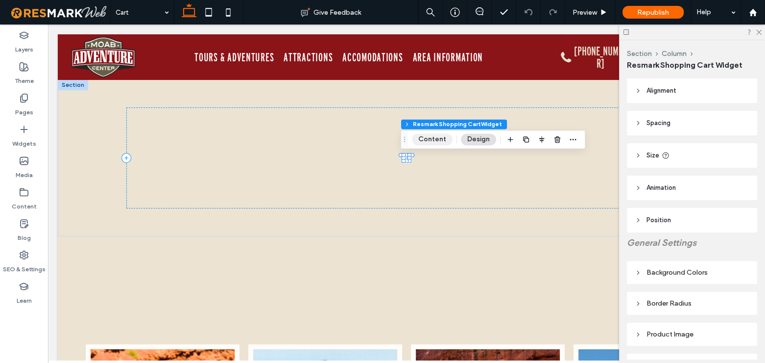
click at [442, 135] on button "Content" at bounding box center [432, 139] width 41 height 12
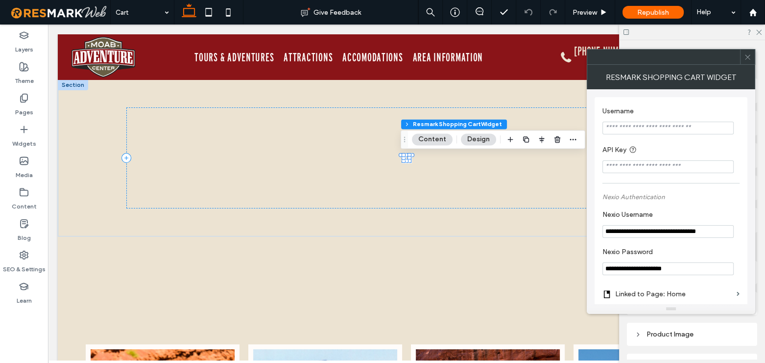
click at [663, 131] on input "Username" at bounding box center [668, 128] width 131 height 13
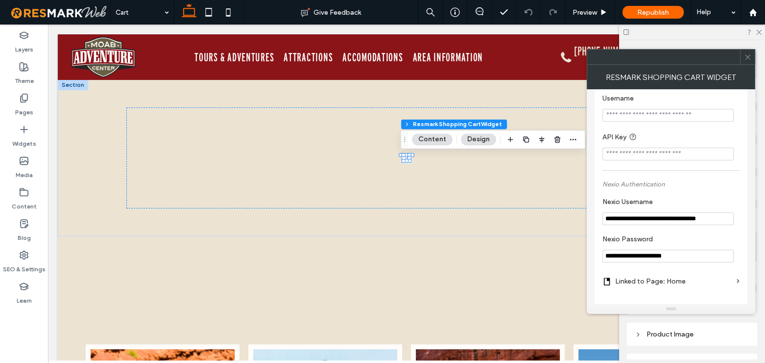
scroll to position [89, 0]
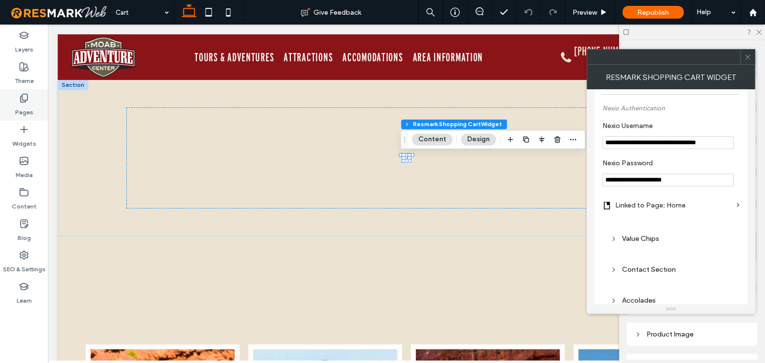
click at [27, 96] on use at bounding box center [24, 98] width 7 height 8
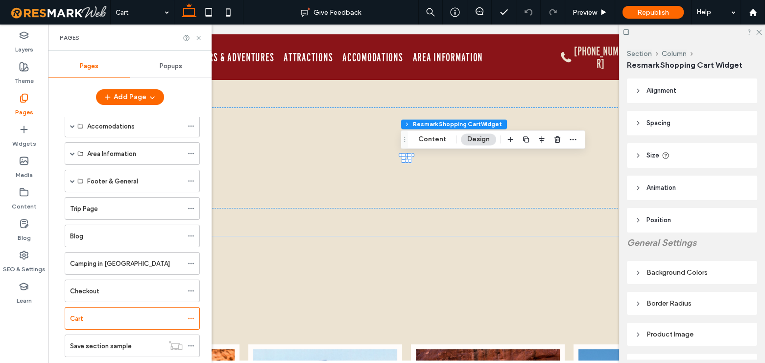
scroll to position [133, 0]
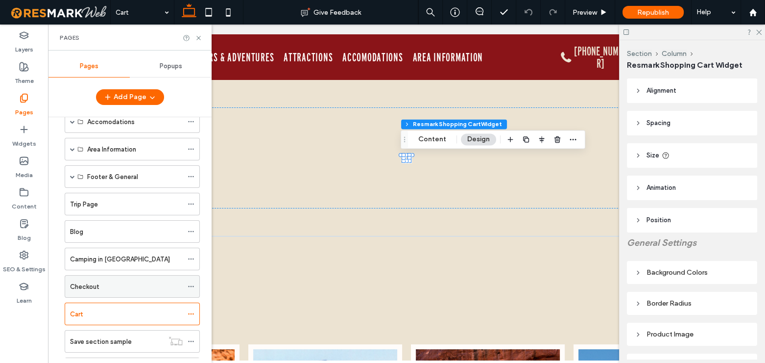
click at [98, 286] on label "Checkout" at bounding box center [84, 286] width 29 height 17
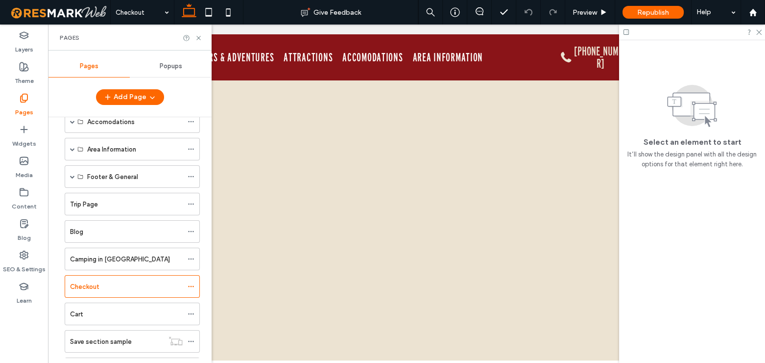
drag, startPoint x: 91, startPoint y: 234, endPoint x: 107, endPoint y: 358, distance: 124.5
click at [198, 37] on use at bounding box center [198, 38] width 4 height 4
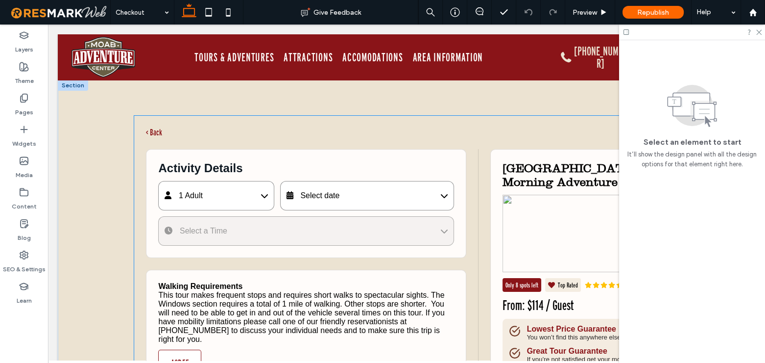
click at [414, 161] on div "Activity Details" at bounding box center [305, 168] width 295 height 14
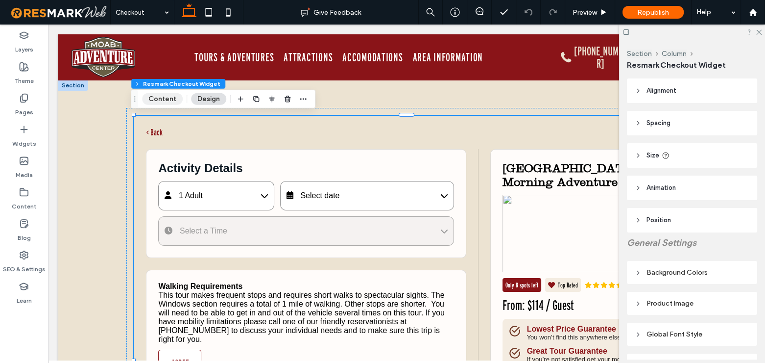
click at [164, 96] on button "Content" at bounding box center [162, 99] width 41 height 12
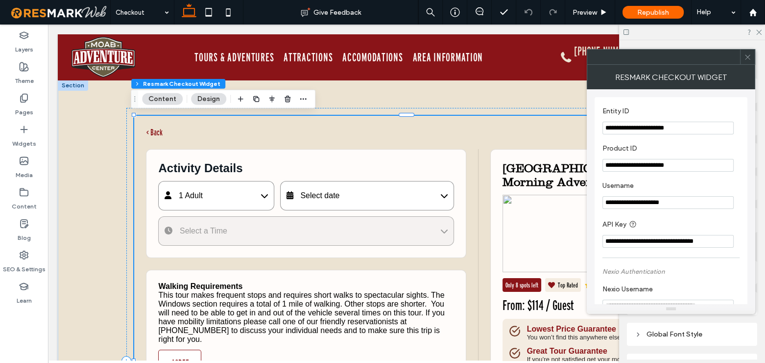
click at [674, 206] on input "**********" at bounding box center [668, 202] width 131 height 13
click at [686, 240] on input "**********" at bounding box center [668, 241] width 131 height 13
click at [33, 94] on div "Pages" at bounding box center [24, 104] width 48 height 31
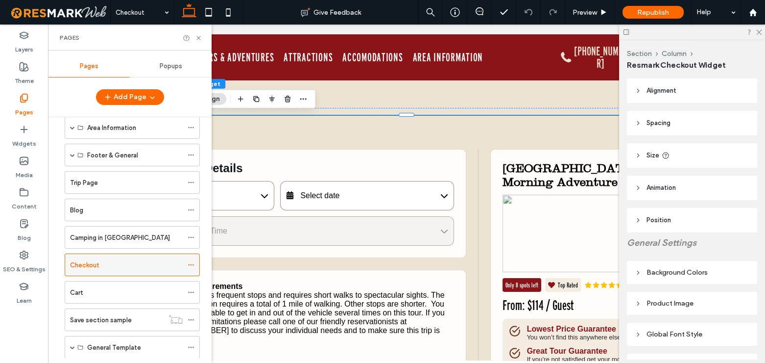
scroll to position [178, 0]
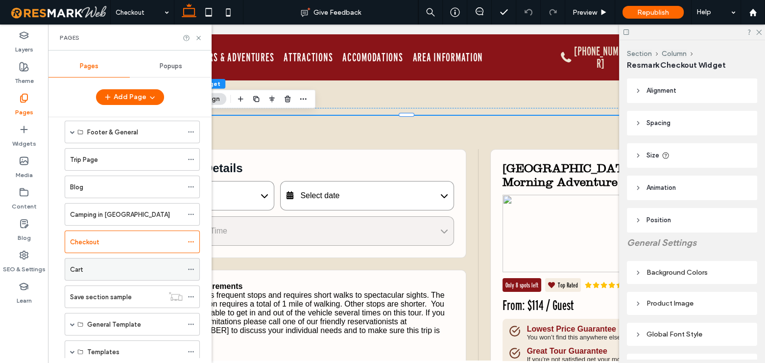
click at [101, 258] on div "Cart" at bounding box center [126, 269] width 113 height 22
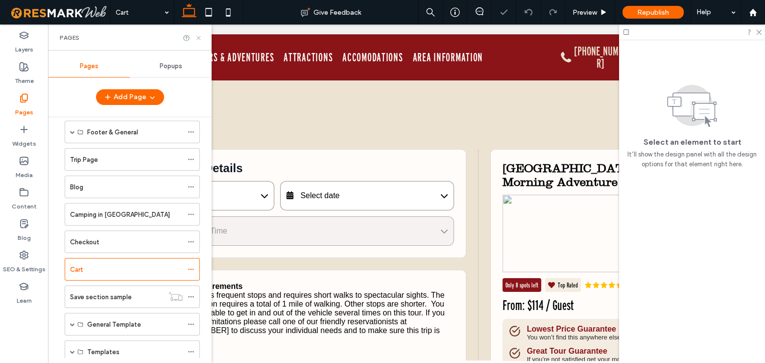
click at [198, 34] on icon at bounding box center [198, 37] width 7 height 7
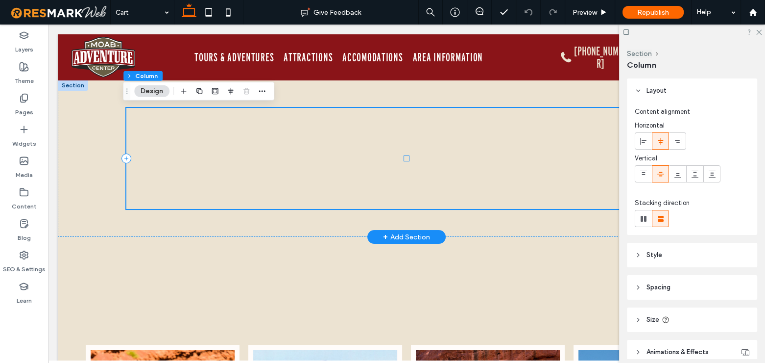
click at [404, 157] on div "< Keep Shopping Start Over Shopping Cart 1 Contact Details Please enter your fi…" at bounding box center [406, 158] width 5 height 5
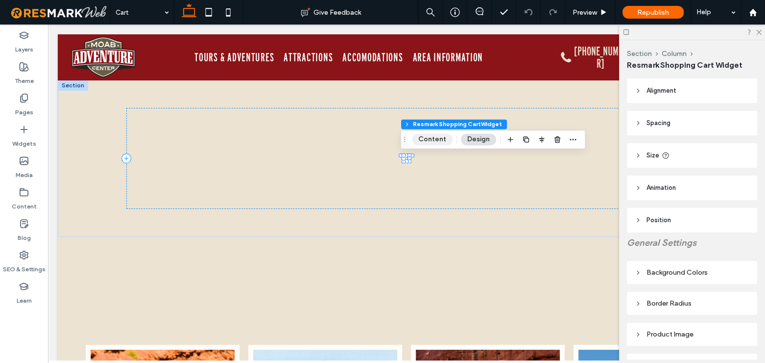
click at [436, 138] on button "Content" at bounding box center [432, 139] width 41 height 12
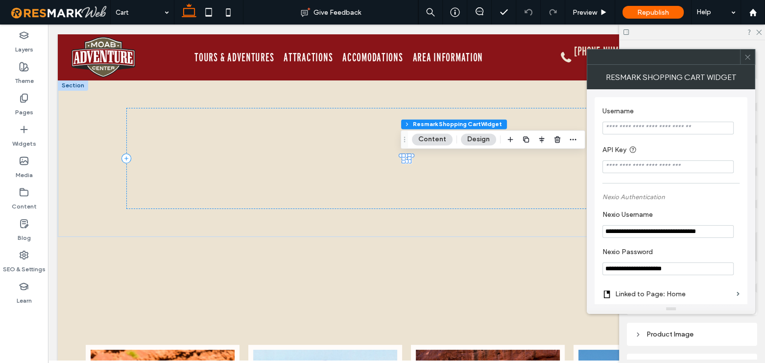
click at [628, 131] on input "Username" at bounding box center [668, 128] width 131 height 13
paste input "**********"
type input "**********"
click at [666, 167] on input "API Key" at bounding box center [668, 166] width 131 height 13
paste input "**********"
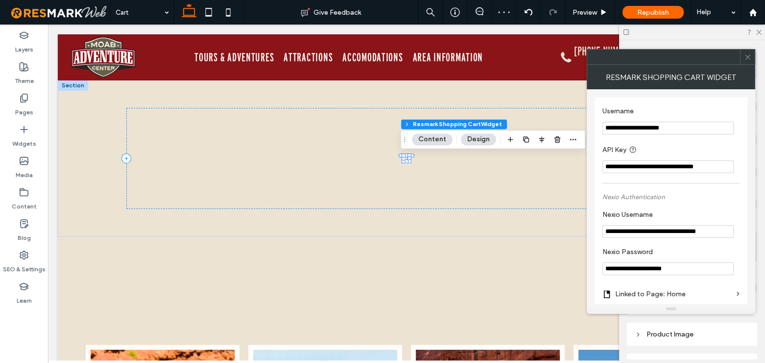
type input "**********"
click at [681, 188] on div "**********" at bounding box center [671, 301] width 137 height 399
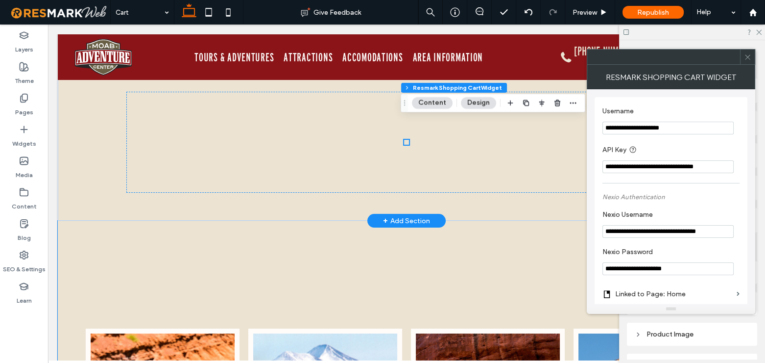
scroll to position [44, 0]
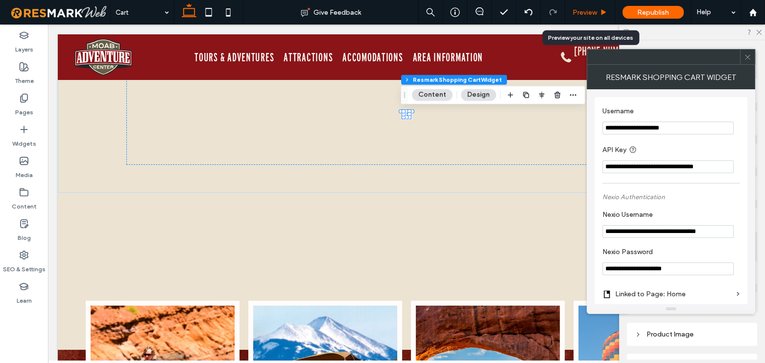
drag, startPoint x: 586, startPoint y: 14, endPoint x: 253, endPoint y: 122, distance: 349.7
click at [586, 14] on span "Preview" at bounding box center [585, 12] width 24 height 8
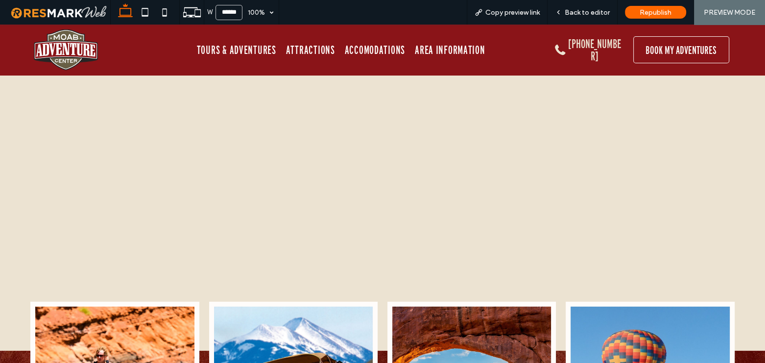
scroll to position [40, 0]
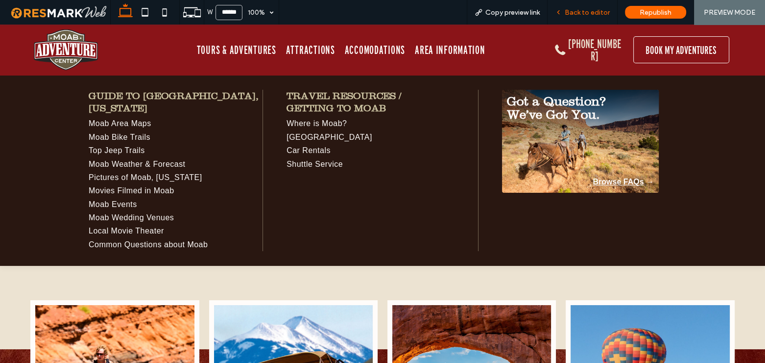
click at [568, 10] on span "Back to editor" at bounding box center [587, 12] width 45 height 8
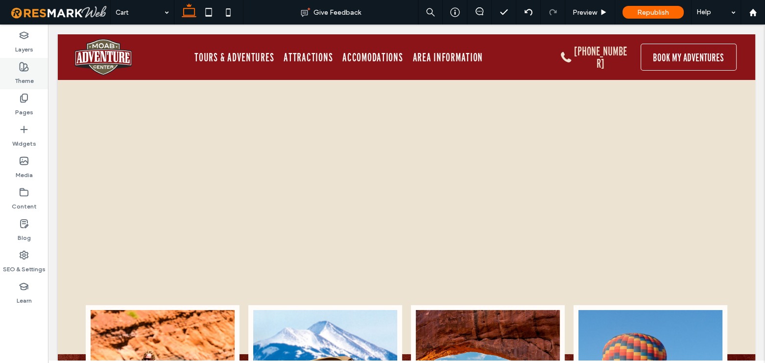
scroll to position [34, 0]
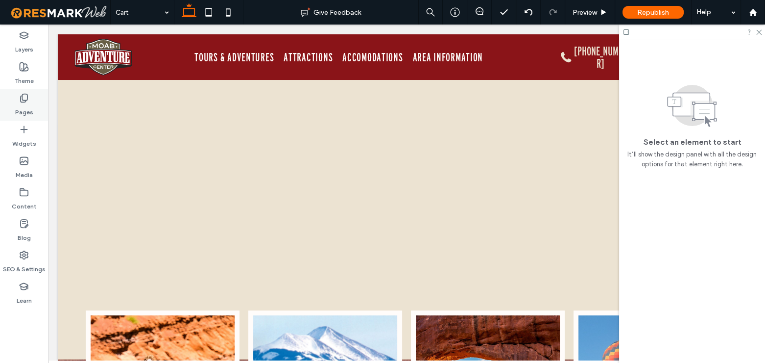
click at [20, 89] on div "Pages" at bounding box center [24, 104] width 48 height 31
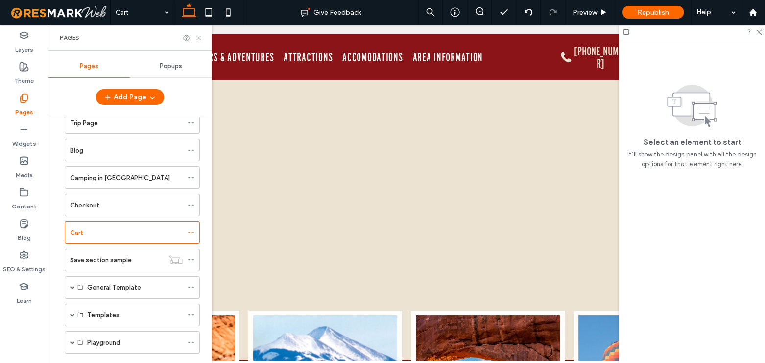
scroll to position [222, 0]
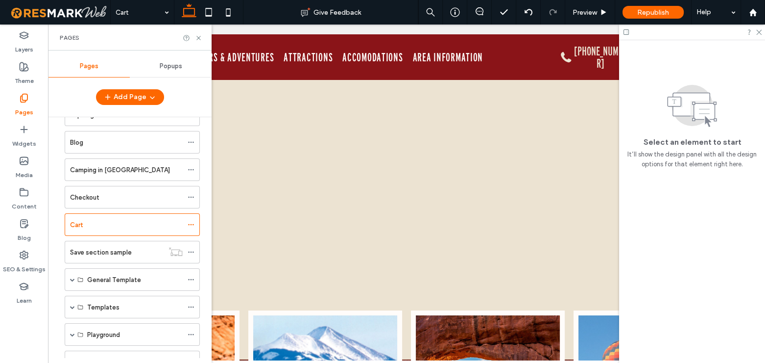
click at [98, 195] on label "Checkout" at bounding box center [84, 197] width 29 height 17
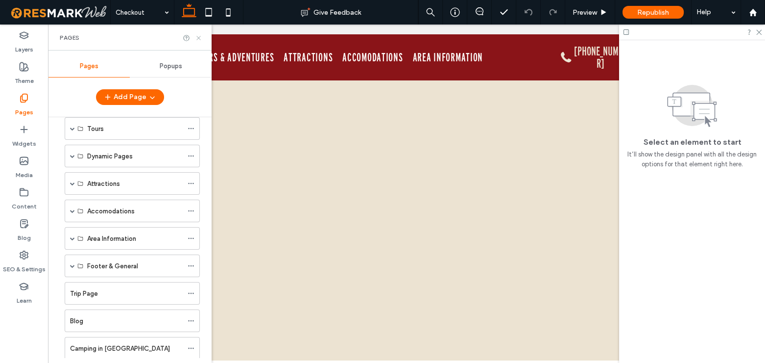
click at [198, 35] on icon at bounding box center [198, 37] width 7 height 7
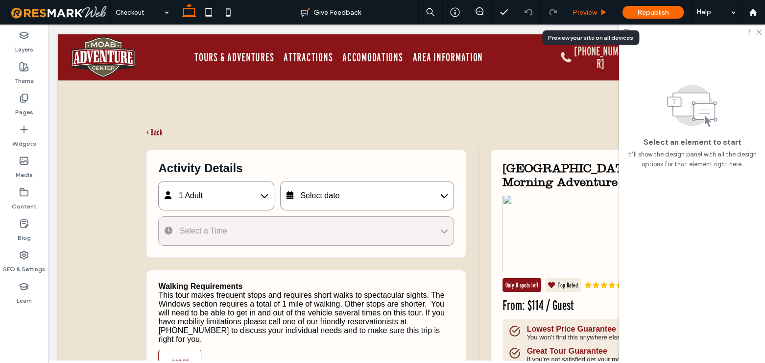
drag, startPoint x: 588, startPoint y: 12, endPoint x: 313, endPoint y: 52, distance: 278.7
click at [588, 12] on span "Preview" at bounding box center [585, 12] width 24 height 8
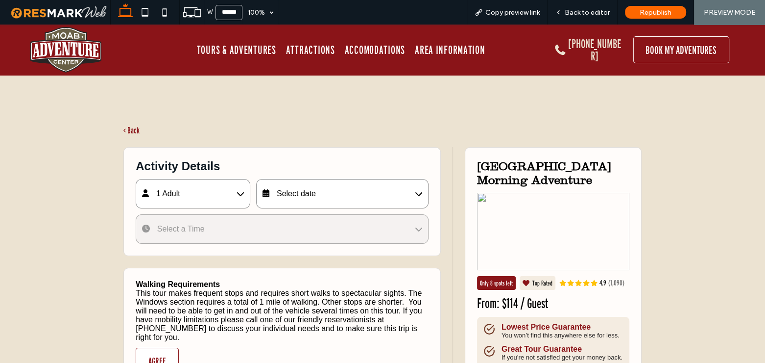
click at [318, 191] on div "Select date" at bounding box center [342, 193] width 172 height 29
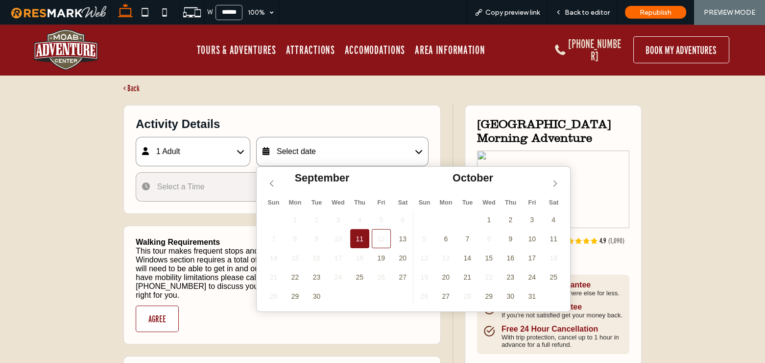
scroll to position [44, 0]
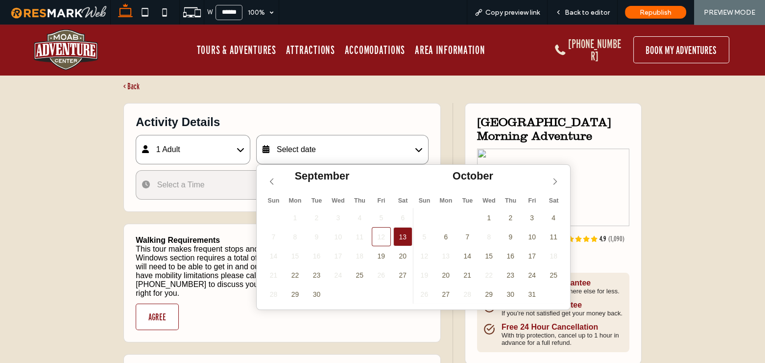
click at [403, 233] on span "13" at bounding box center [402, 236] width 19 height 19
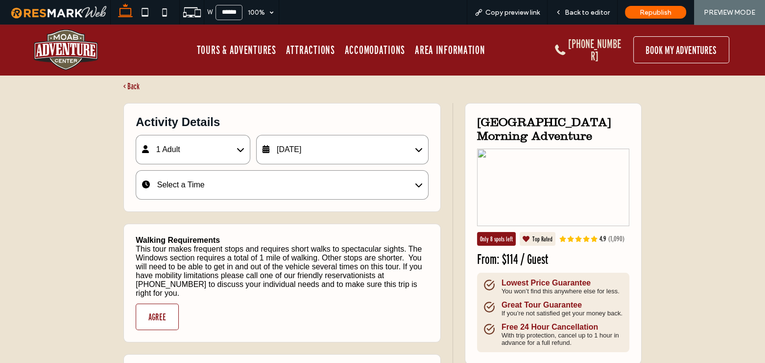
click at [195, 180] on span "Select a Time" at bounding box center [181, 184] width 48 height 8
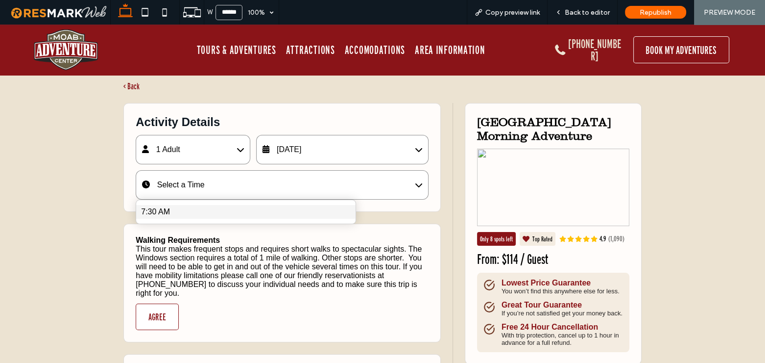
click at [176, 213] on div "7:30 AM" at bounding box center [245, 212] width 219 height 14
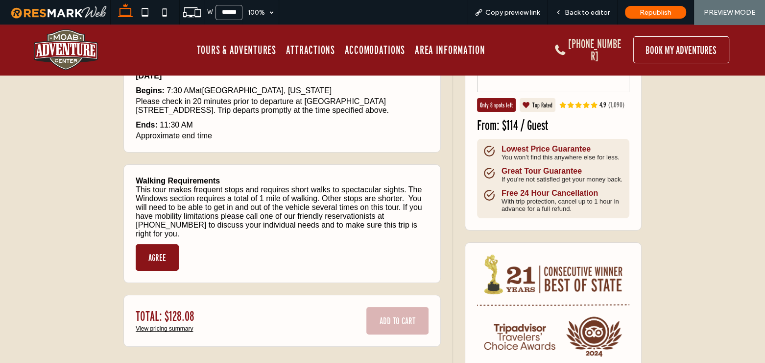
click at [159, 256] on button "AGREE" at bounding box center [157, 257] width 43 height 26
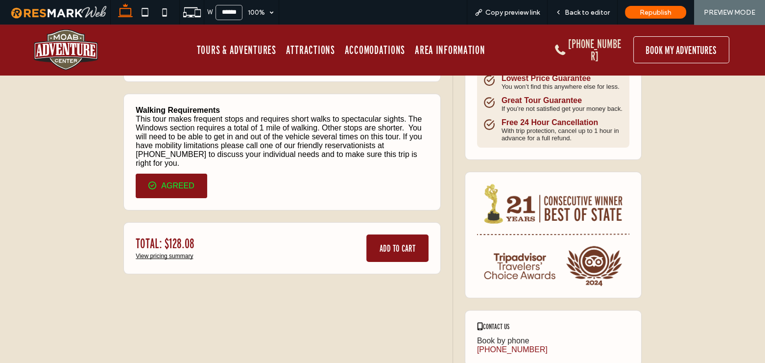
scroll to position [267, 0]
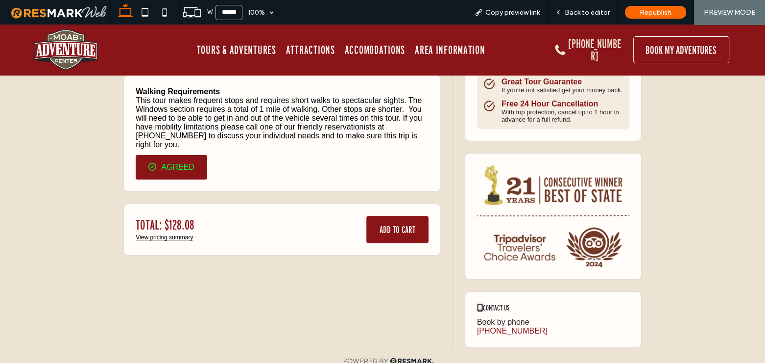
click at [387, 225] on button "ADD TO CART" at bounding box center [397, 229] width 62 height 27
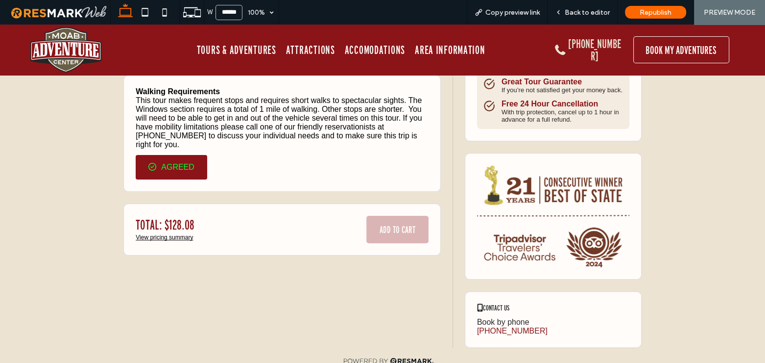
scroll to position [0, 0]
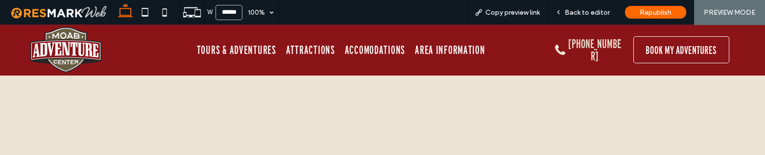
click at [36, 105] on div "< Keep Shopping Start Over Shopping Cart 1 Contact Details Please enter your fi…" at bounding box center [382, 153] width 765 height 157
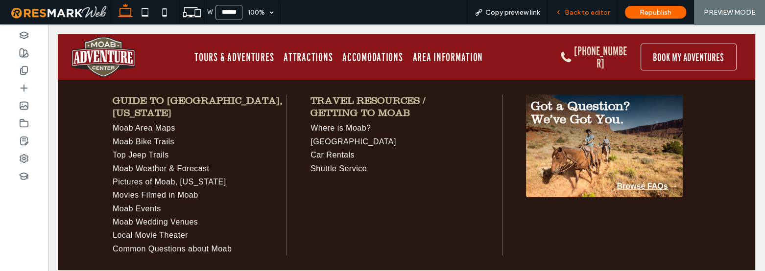
click at [573, 7] on div "Back to editor" at bounding box center [583, 12] width 70 height 24
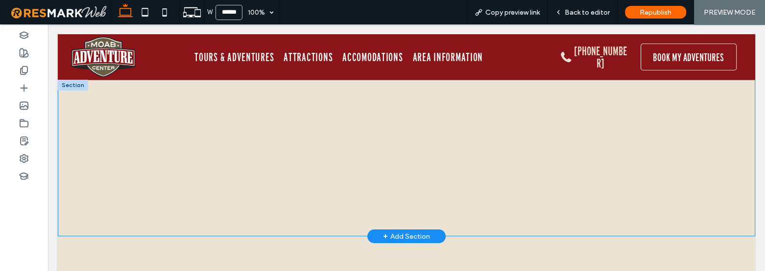
click at [406, 147] on div "< Keep Shopping Start Over Shopping Cart 1 Contact Details Please enter your fi…" at bounding box center [406, 158] width 560 height 101
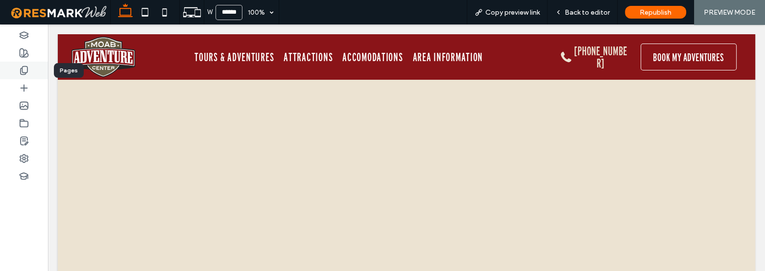
click at [24, 75] on icon at bounding box center [24, 71] width 10 height 10
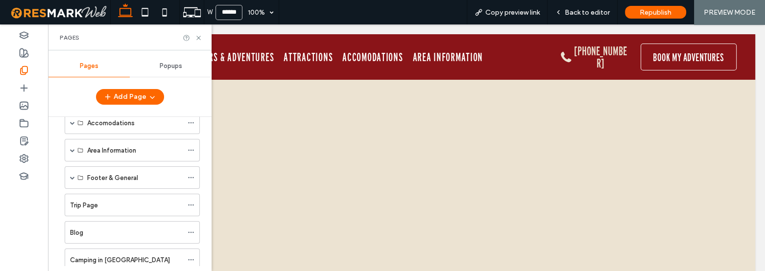
scroll to position [133, 0]
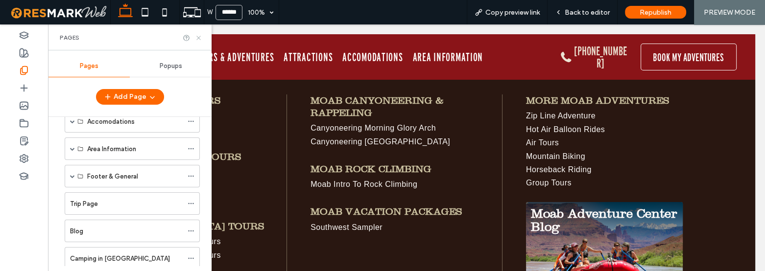
click at [196, 35] on icon at bounding box center [198, 37] width 7 height 7
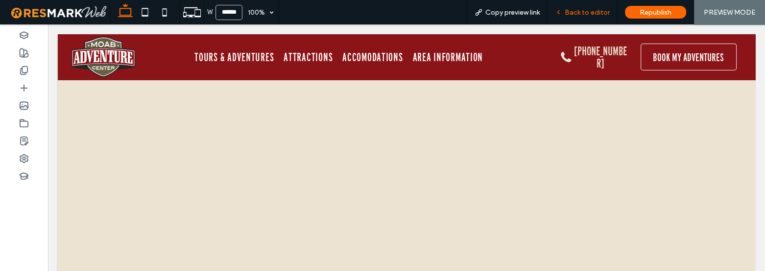
click at [588, 5] on div "Back to editor" at bounding box center [583, 12] width 70 height 24
click at [589, 13] on span "Back to editor" at bounding box center [587, 12] width 45 height 8
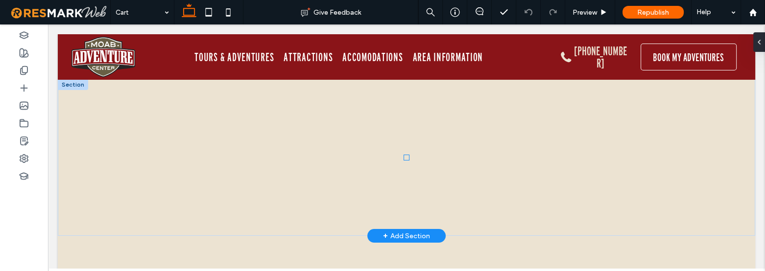
click at [404, 157] on div "< Keep Shopping Start Over Shopping Cart 1 Contact Details Please enter your fi…" at bounding box center [406, 157] width 5 height 5
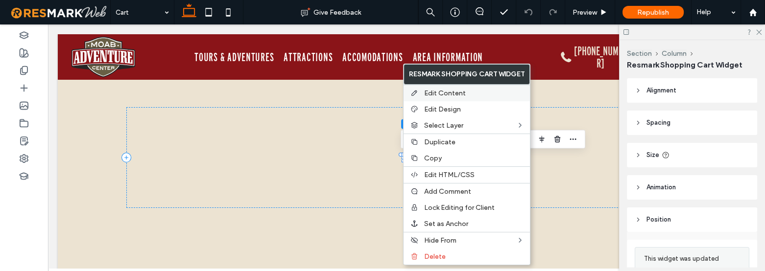
click at [443, 97] on span "Edit Content" at bounding box center [445, 93] width 42 height 8
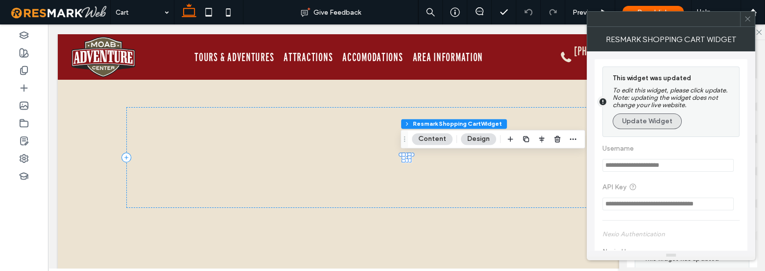
click at [644, 121] on button "Update Widget" at bounding box center [647, 122] width 69 height 16
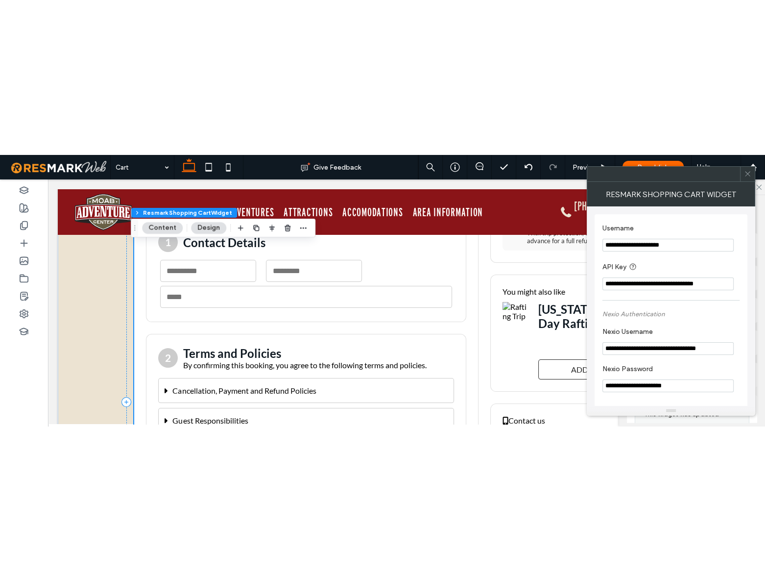
scroll to position [267, 0]
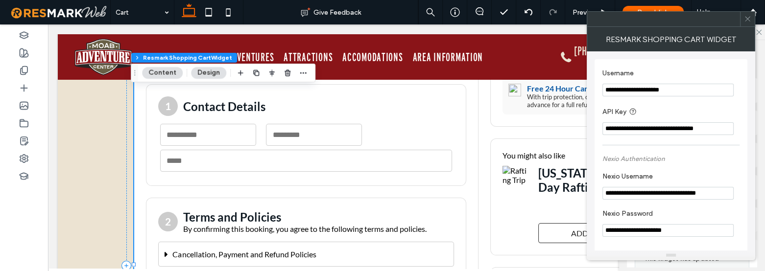
click at [747, 20] on use at bounding box center [747, 19] width 5 height 5
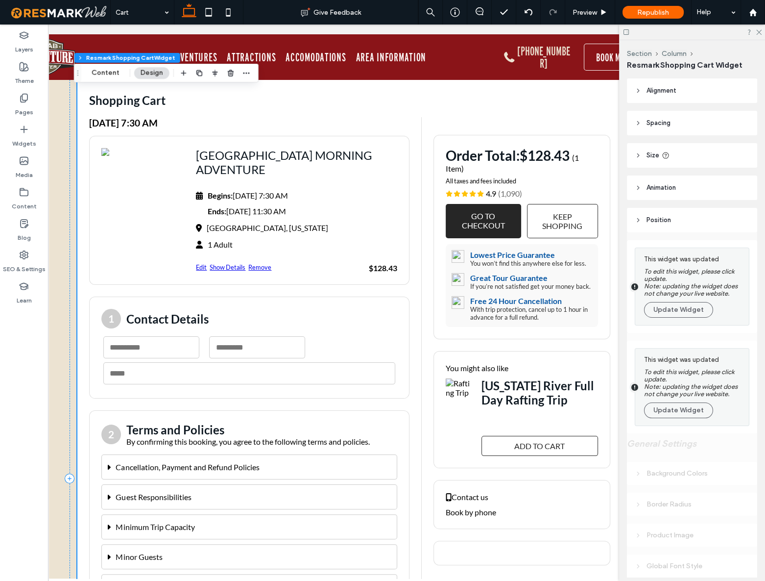
scroll to position [44, 0]
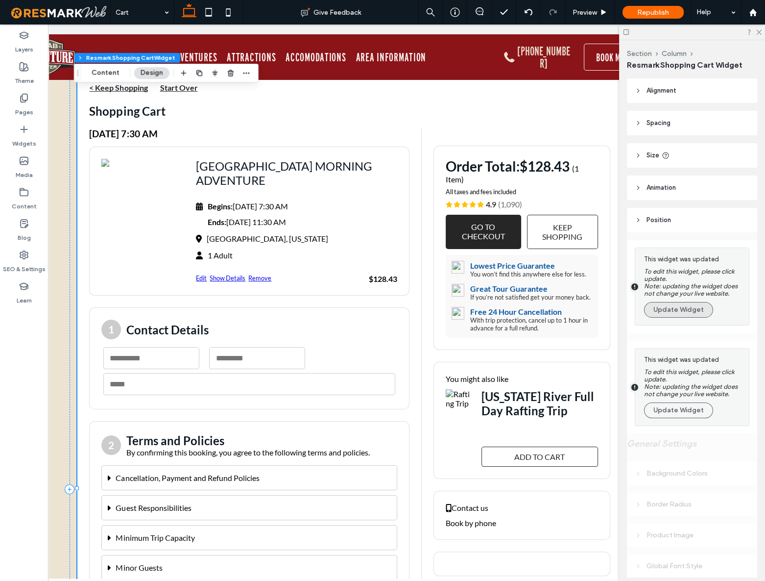
click at [665, 271] on button "Update Widget" at bounding box center [678, 310] width 69 height 16
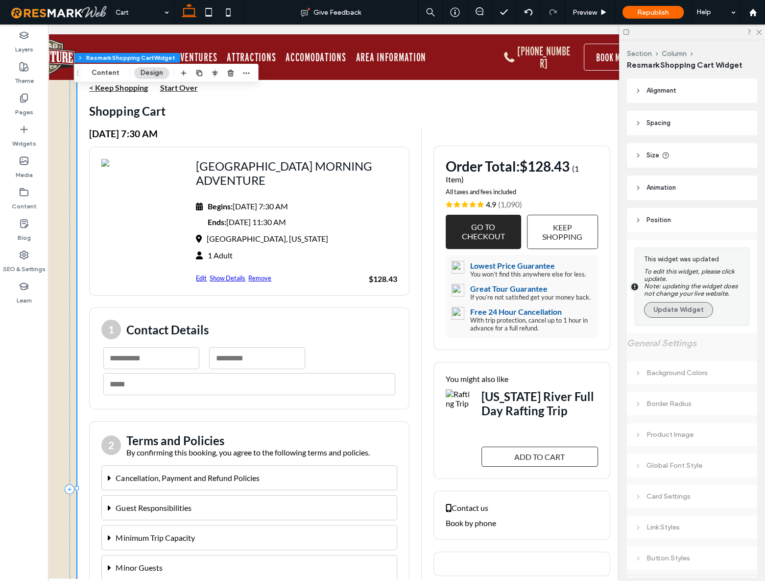
click at [676, 271] on button "Update Widget" at bounding box center [678, 310] width 69 height 16
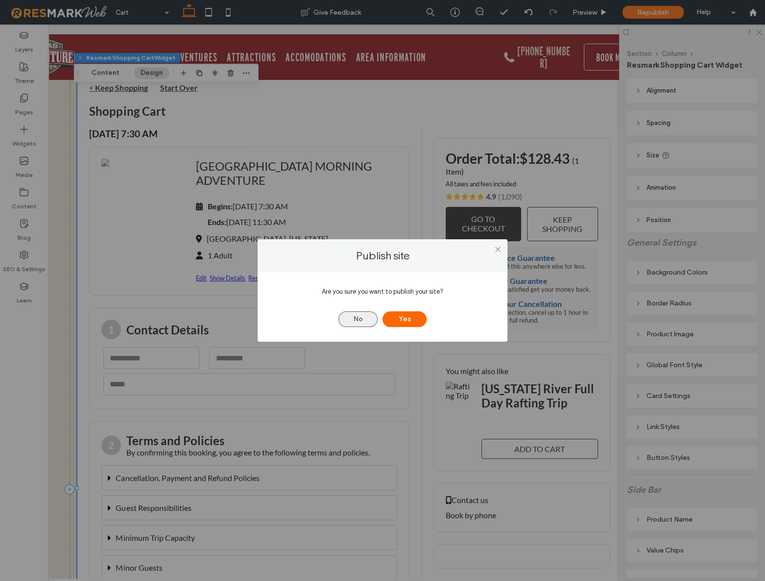
click at [348, 271] on button "No" at bounding box center [358, 319] width 39 height 16
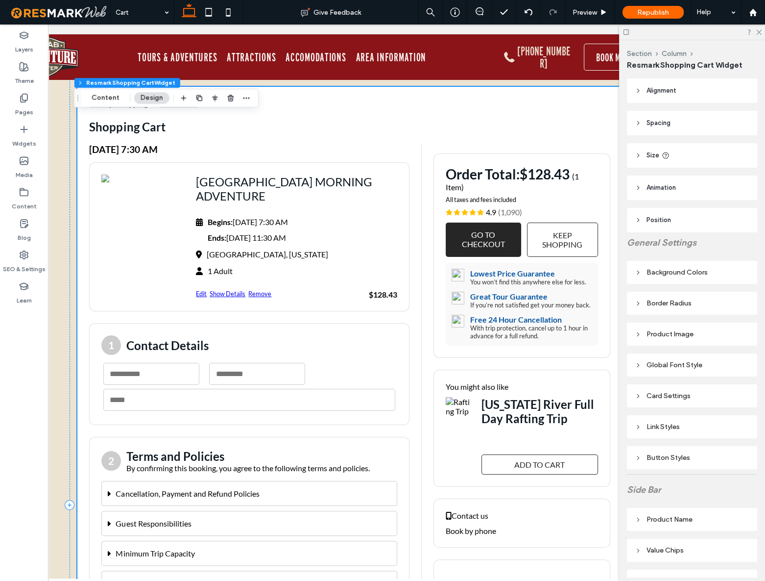
scroll to position [0, 0]
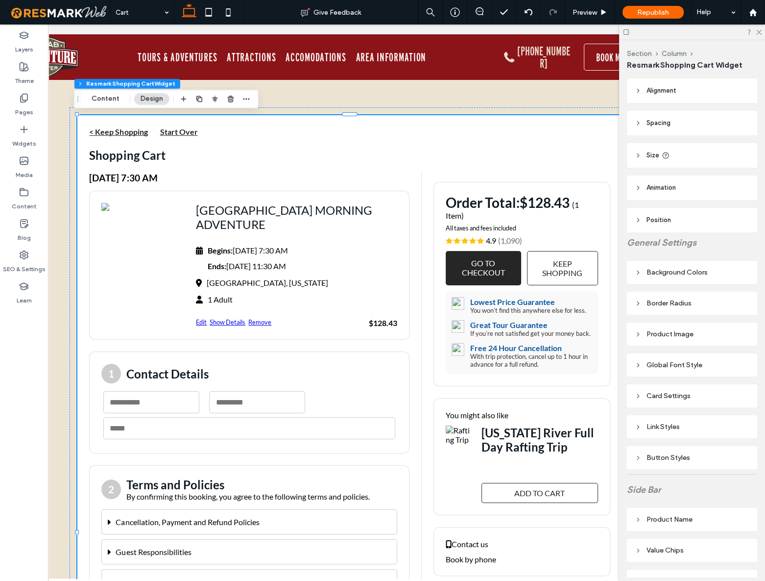
click at [58, 106] on div "< Keep Shopping Start Over Shopping Cart Saturday, September 13, 2025, 7:30 AM …" at bounding box center [350, 532] width 588 height 907
click at [18, 256] on div "SEO & Settings" at bounding box center [24, 261] width 48 height 31
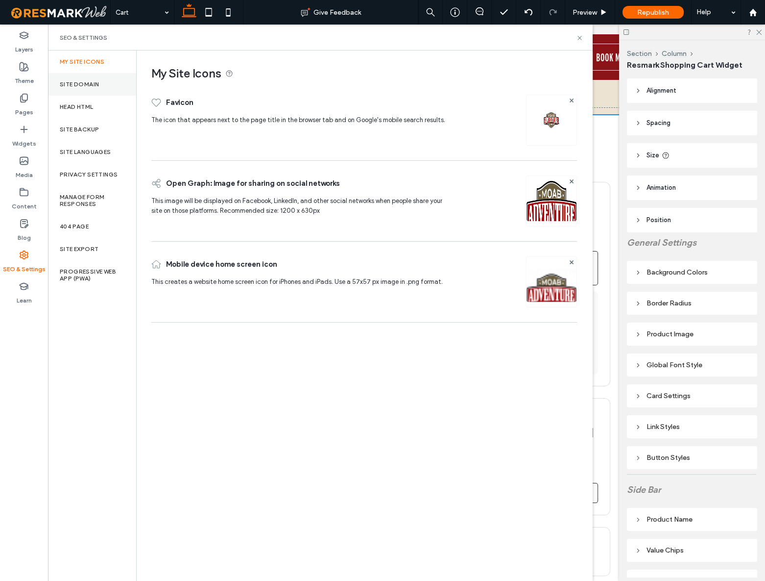
click at [77, 85] on label "Site Domain" at bounding box center [79, 84] width 39 height 7
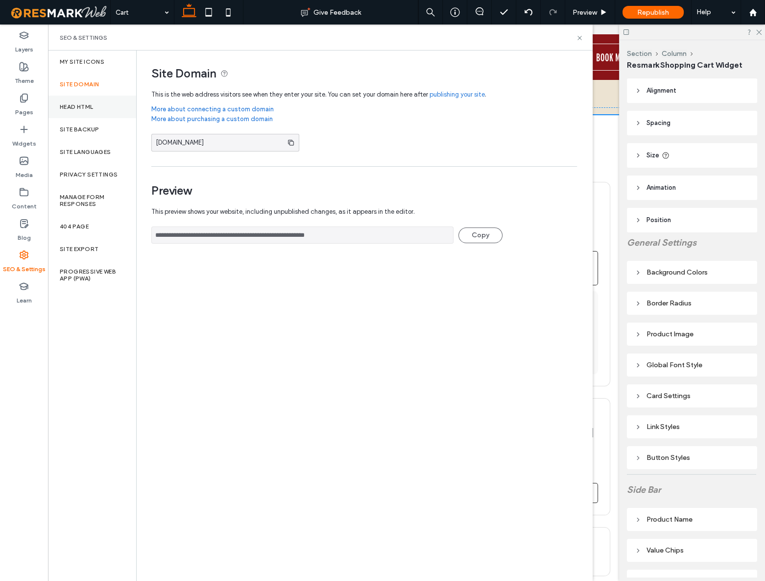
click at [79, 105] on label "Head HTML" at bounding box center [77, 106] width 34 height 7
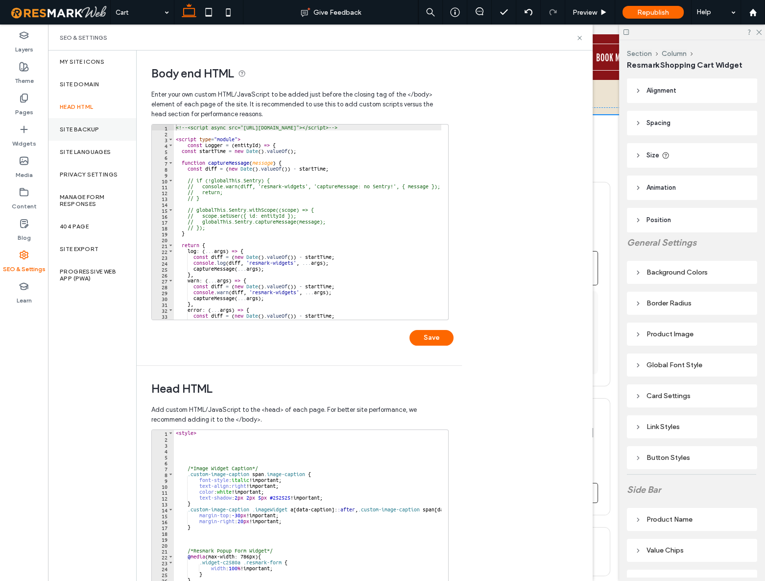
click at [80, 132] on div "Site Backup" at bounding box center [92, 129] width 88 height 23
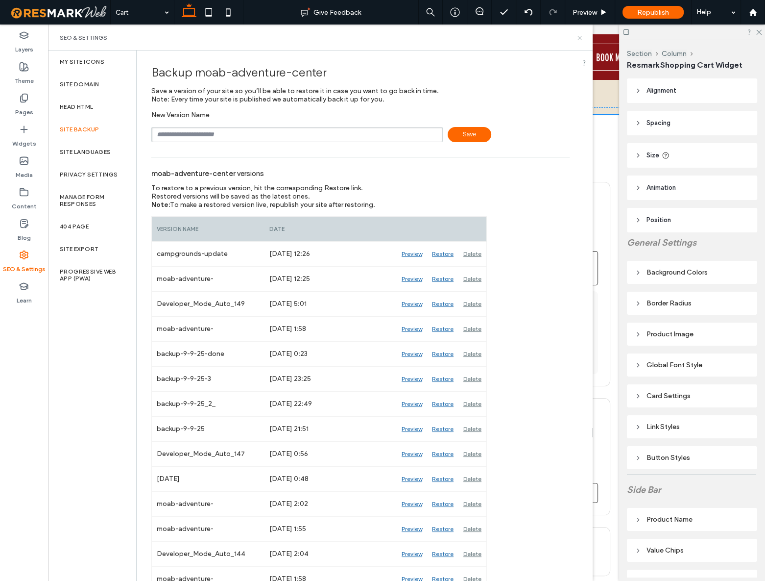
click at [579, 36] on icon at bounding box center [579, 37] width 7 height 7
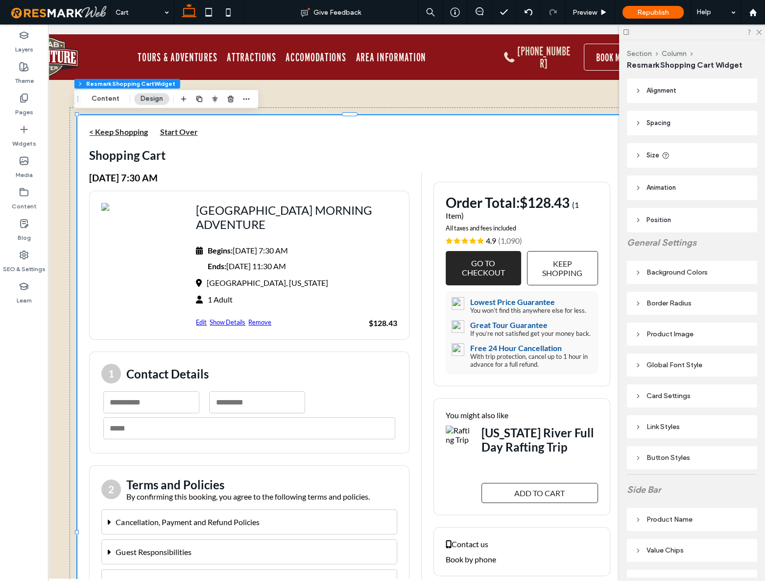
click at [61, 151] on div "< Keep Shopping Start Over Shopping Cart Saturday, September 13, 2025, 7:30 AM …" at bounding box center [350, 532] width 588 height 907
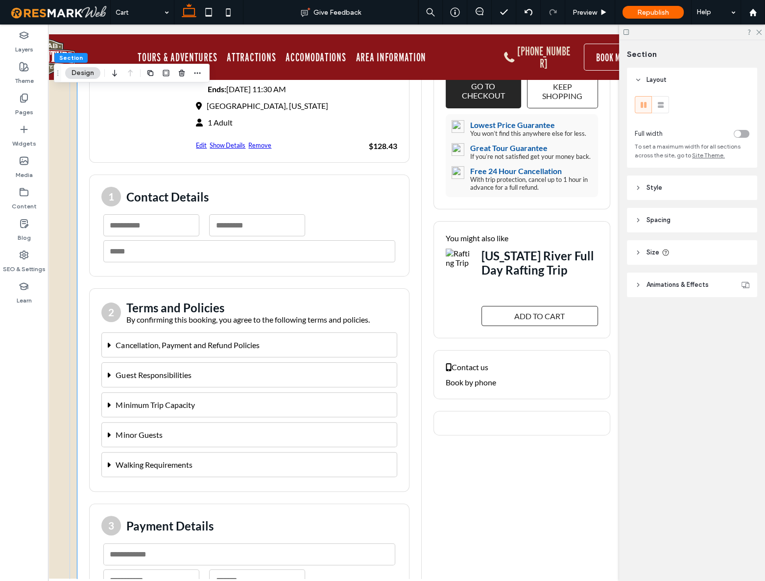
scroll to position [178, 0]
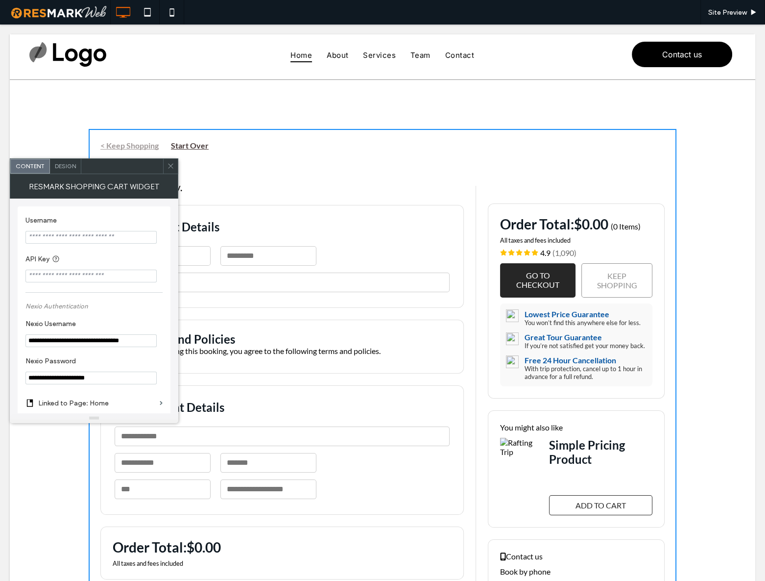
click at [172, 165] on icon at bounding box center [170, 165] width 7 height 7
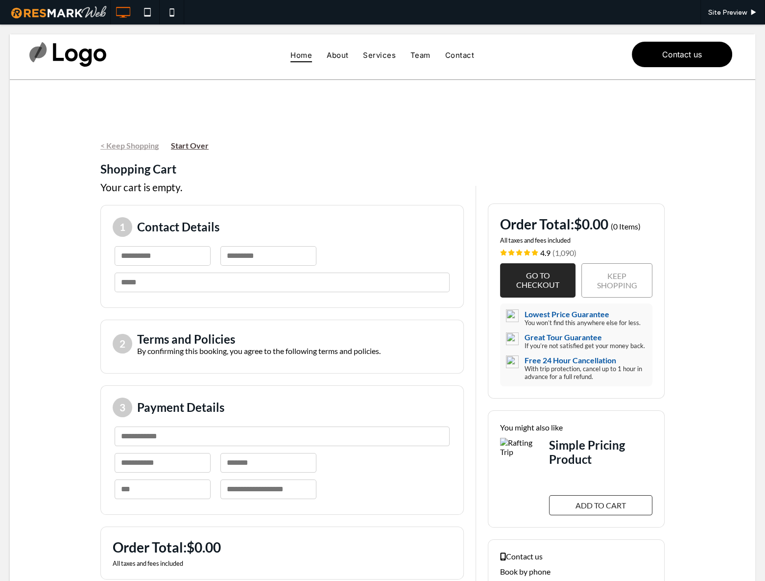
click at [81, 292] on div "< Keep Shopping Start Over Shopping Cart Your cart is empty. 1 Contact Details …" at bounding box center [383, 392] width 746 height 624
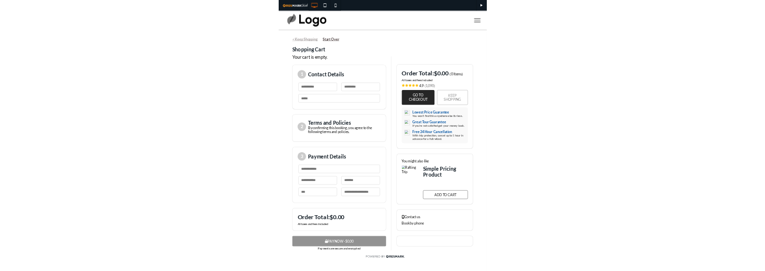
scroll to position [44, 0]
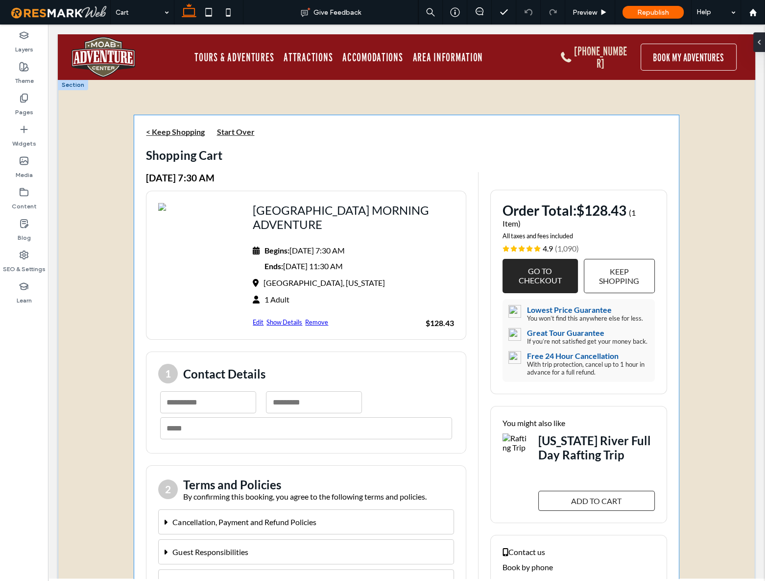
click at [279, 274] on div "Arches National Park Morning Adventure Begins: Saturday, September 13, 2025, 7:…" at bounding box center [353, 265] width 201 height 124
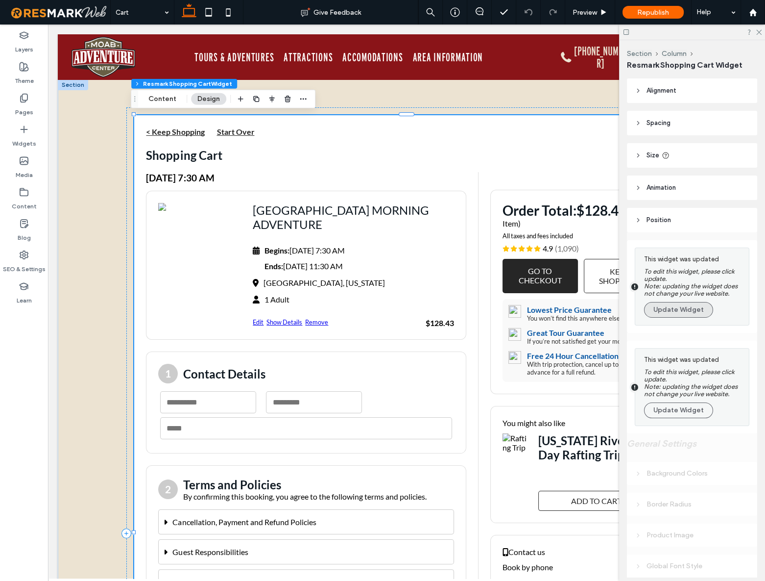
click at [672, 315] on button "Update Widget" at bounding box center [678, 310] width 69 height 16
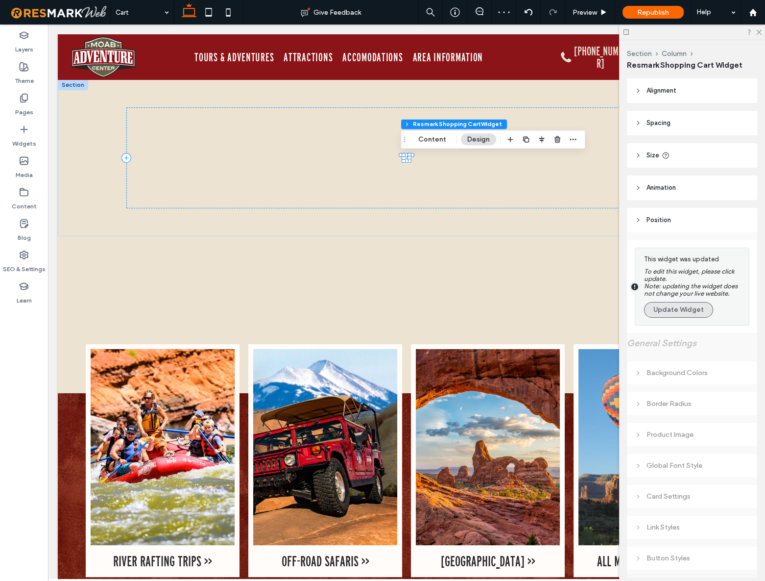
click at [670, 312] on button "Update Widget" at bounding box center [678, 310] width 69 height 16
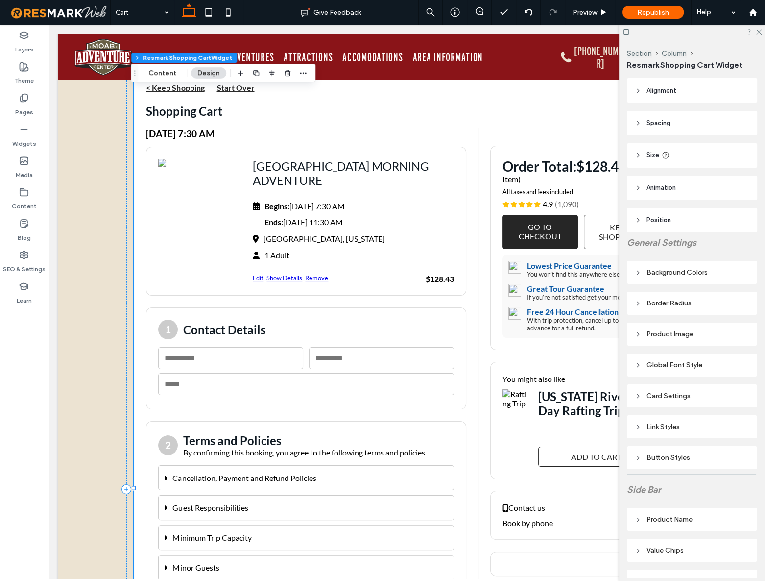
click at [689, 269] on div "Background Colors" at bounding box center [692, 272] width 115 height 8
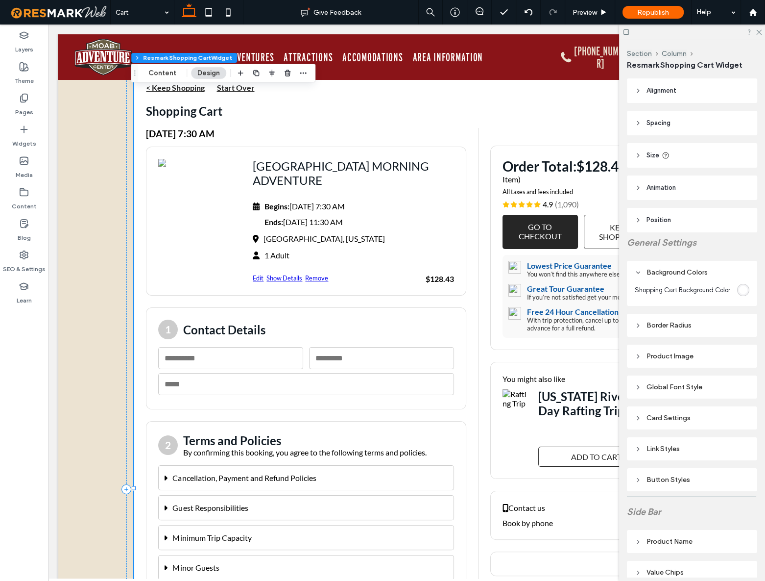
click at [729, 293] on section "Shopping Cart Background Color" at bounding box center [692, 290] width 115 height 22
click at [739, 294] on div "rgb(255, 255, 255)" at bounding box center [743, 290] width 8 height 8
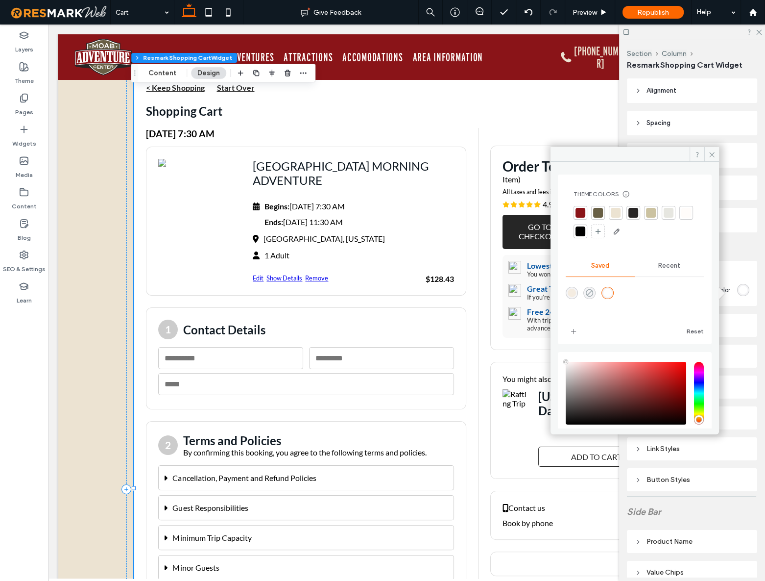
click at [592, 291] on icon "rgba(255,255,255,0)" at bounding box center [589, 293] width 8 height 8
type input "*"
type input "**"
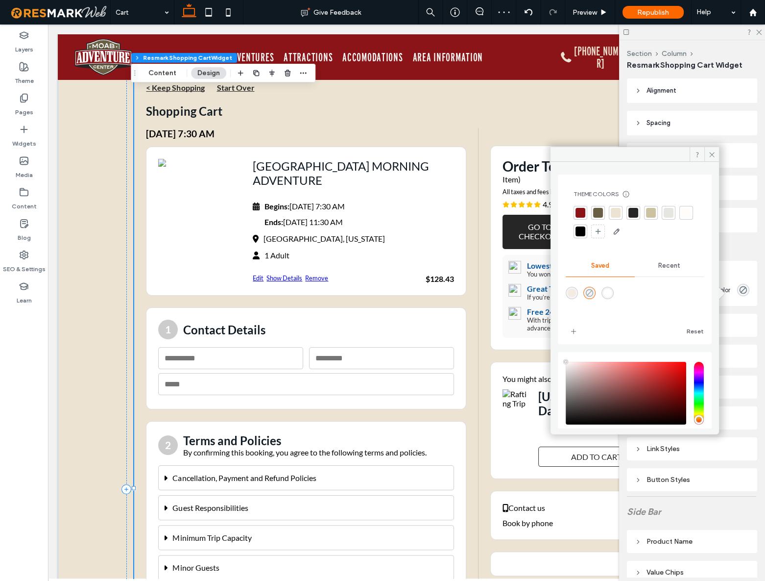
click at [592, 291] on icon "rgba(255,255,255,0)" at bounding box center [589, 293] width 8 height 8
click at [608, 292] on div "rgba(255,255,255,1)" at bounding box center [608, 293] width 8 height 8
type input "***"
type input "****"
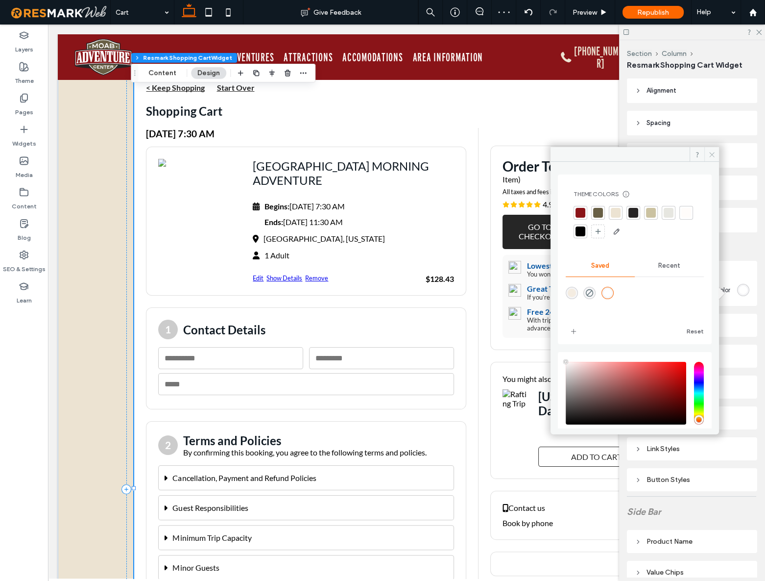
click at [714, 155] on icon at bounding box center [711, 154] width 7 height 7
